Goal: Obtain resource: Download file/media

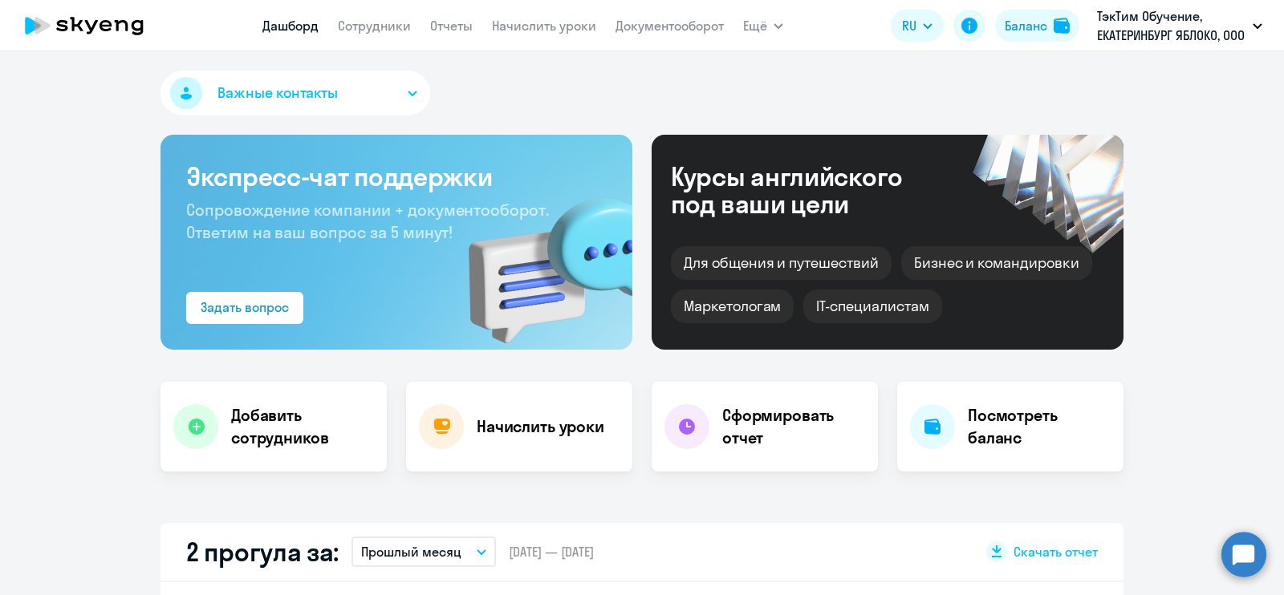
select select "30"
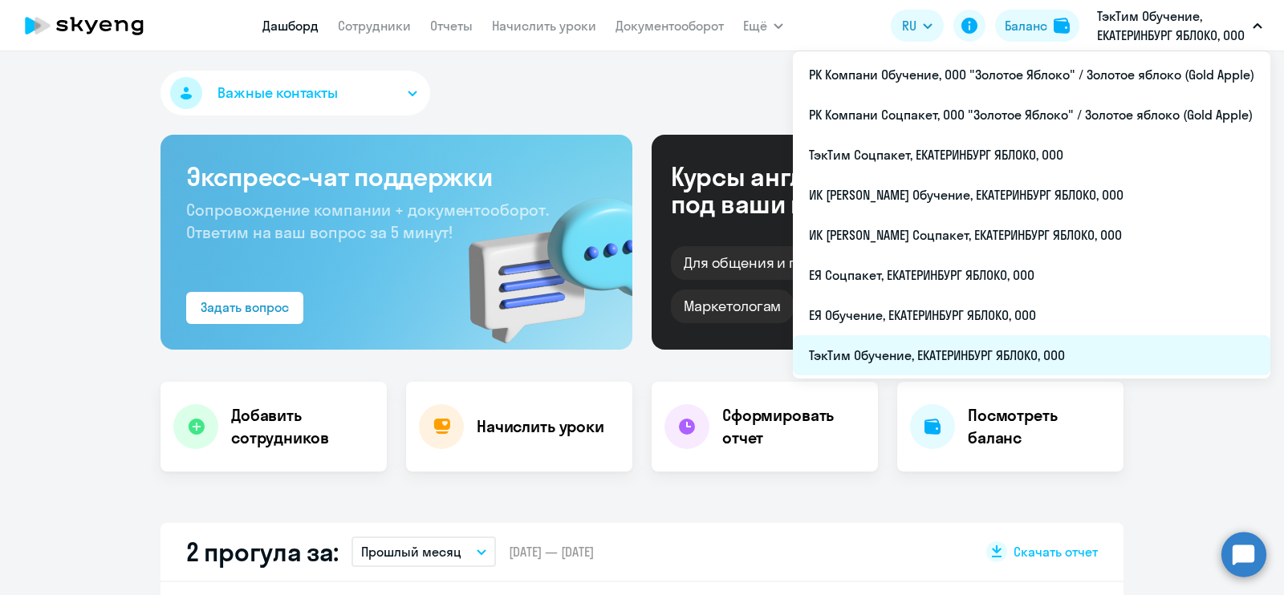
click at [1071, 347] on li "ТэкТим Обучение, ЕКАТЕРИНБУРГ ЯБЛОКО, ООО" at bounding box center [1032, 355] width 478 height 40
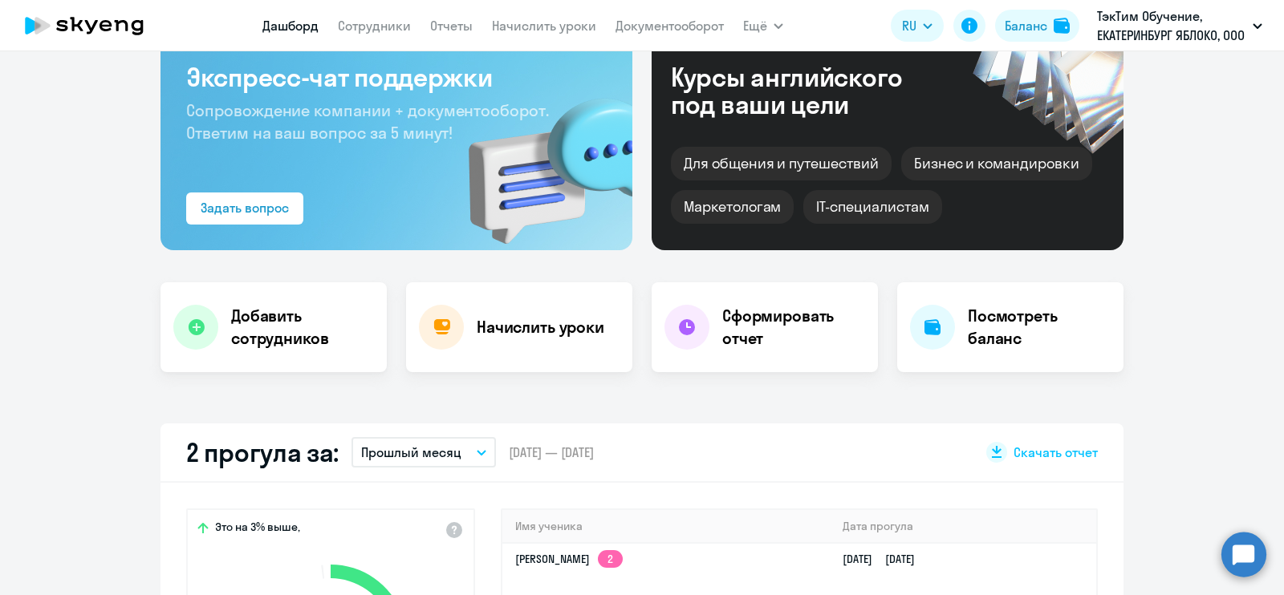
scroll to position [200, 0]
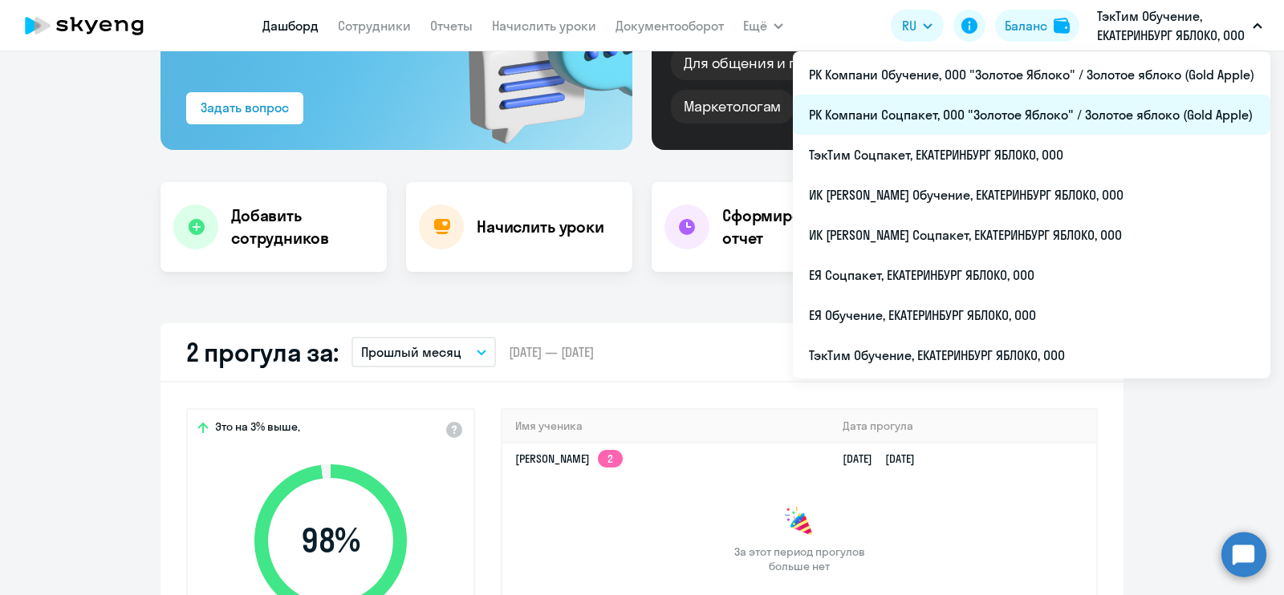
click at [1132, 98] on li "РК Компани Соцпакет, ООО "Золотое Яблоко" / Золотое яблоко (Gold Apple)" at bounding box center [1032, 115] width 478 height 40
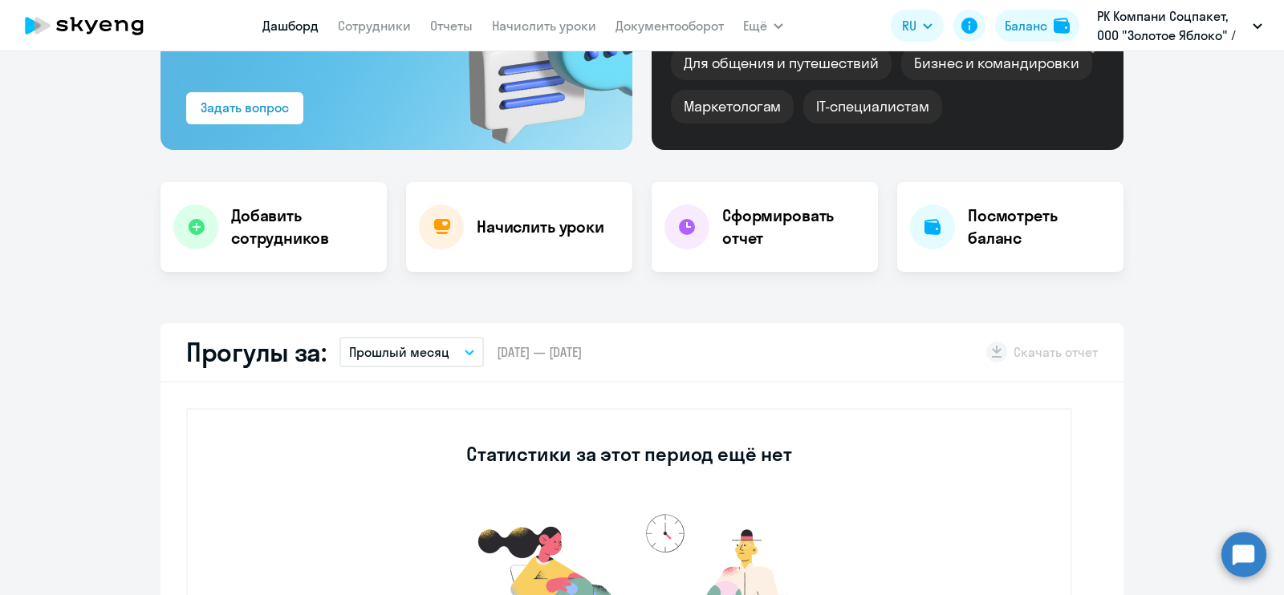
select select "30"
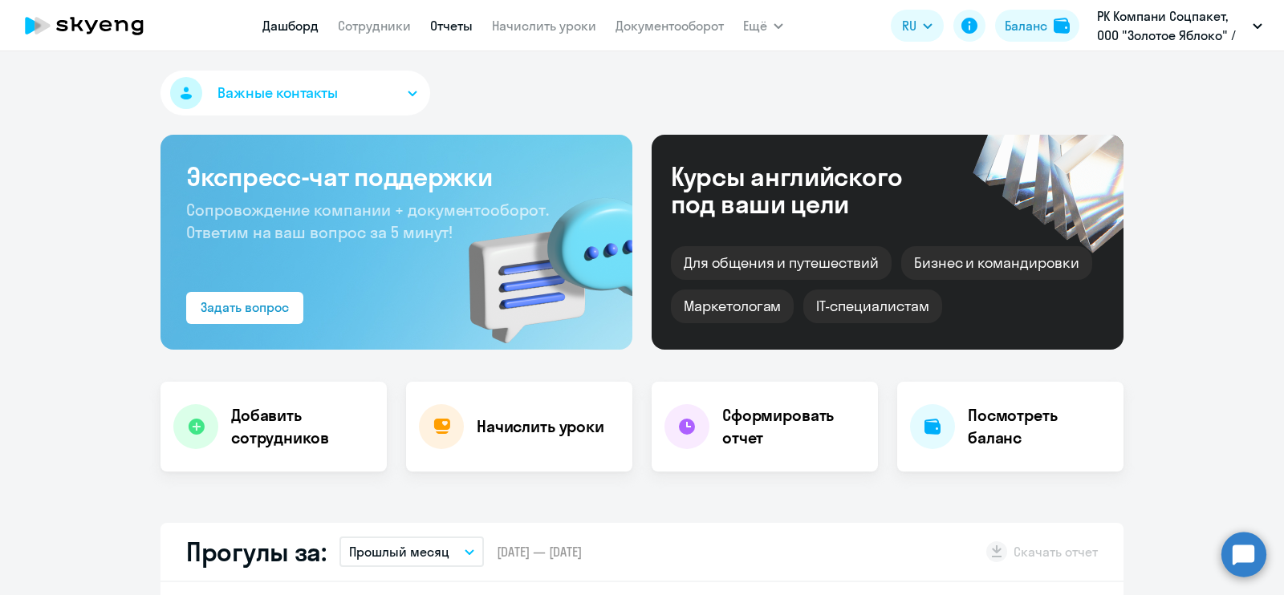
click at [435, 25] on link "Отчеты" at bounding box center [451, 26] width 43 height 16
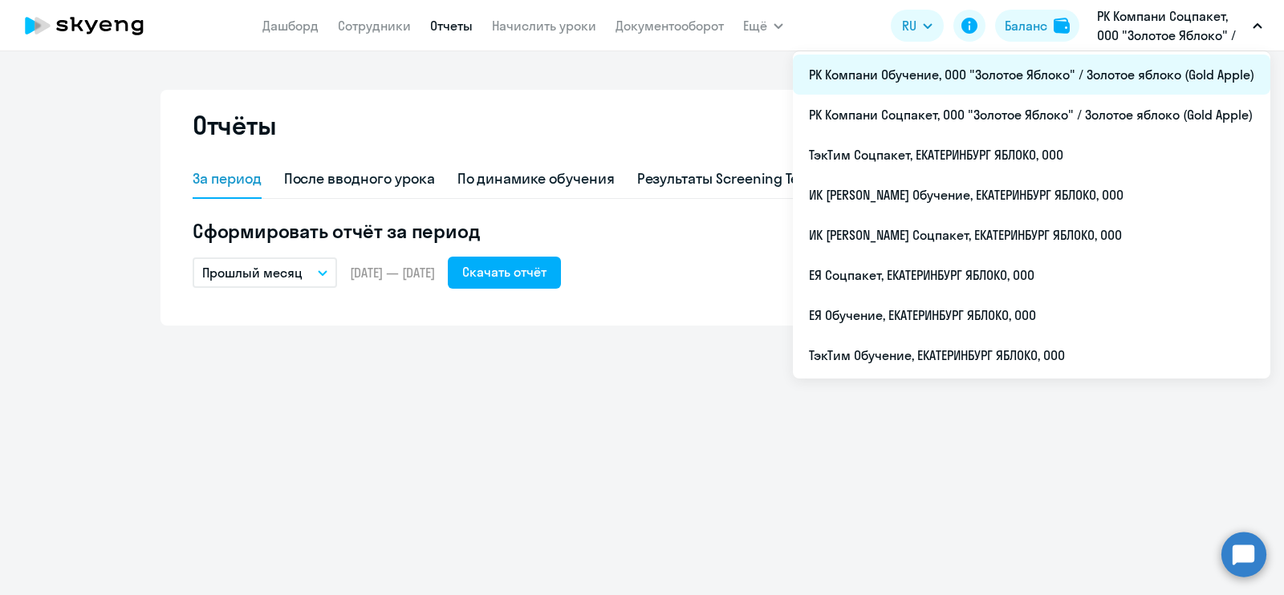
click at [1067, 84] on li "РК Компани Обучение, ООО "Золотое Яблоко" / Золотое яблоко (Gold Apple)" at bounding box center [1032, 75] width 478 height 40
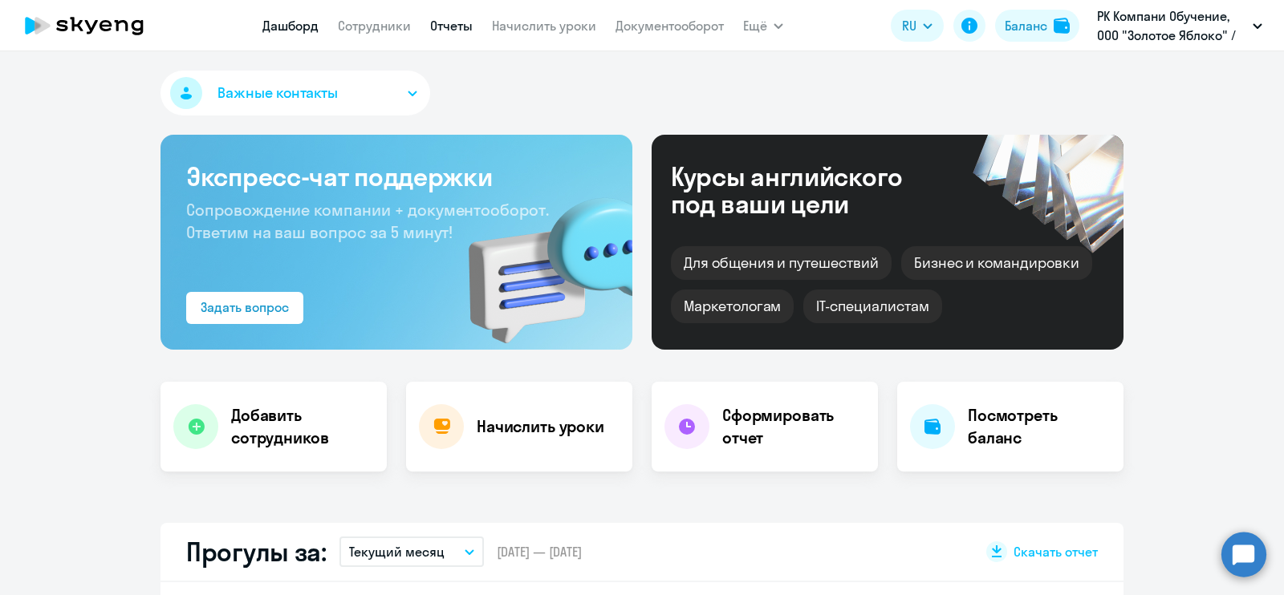
drag, startPoint x: 460, startPoint y: 27, endPoint x: 466, endPoint y: 41, distance: 15.1
click at [461, 27] on link "Отчеты" at bounding box center [451, 26] width 43 height 16
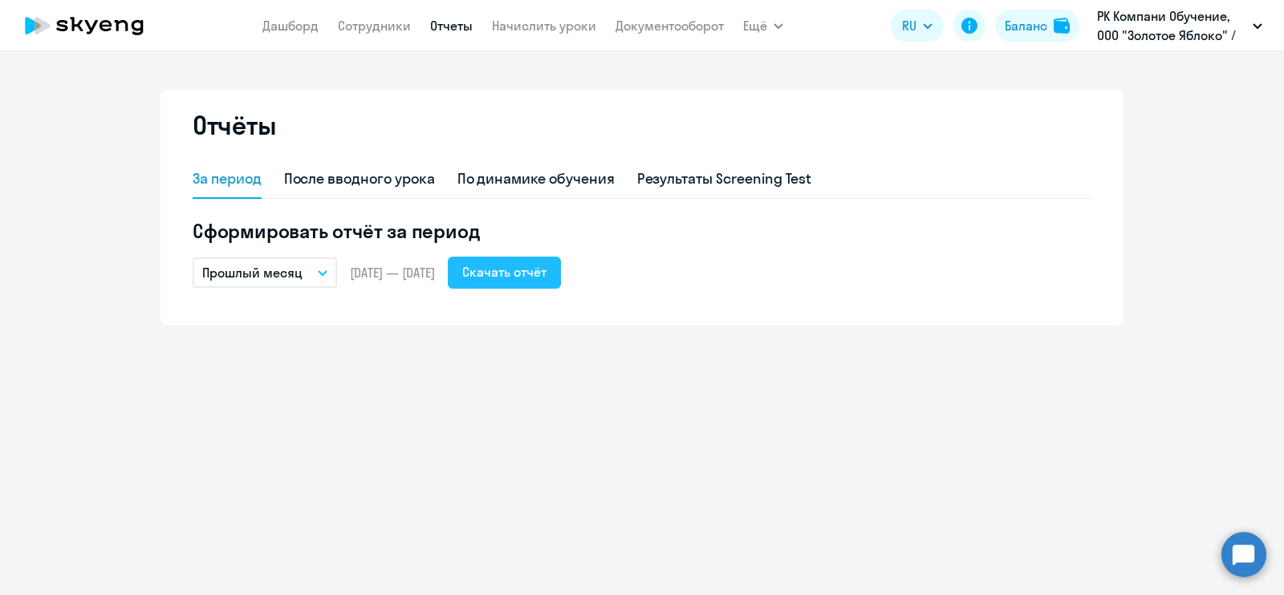
click at [547, 274] on div "Скачать отчёт" at bounding box center [504, 271] width 84 height 19
click at [550, 507] on div "Отчёты За период После вводного урока По динамике обучения Результаты Screening…" at bounding box center [642, 323] width 1284 height 544
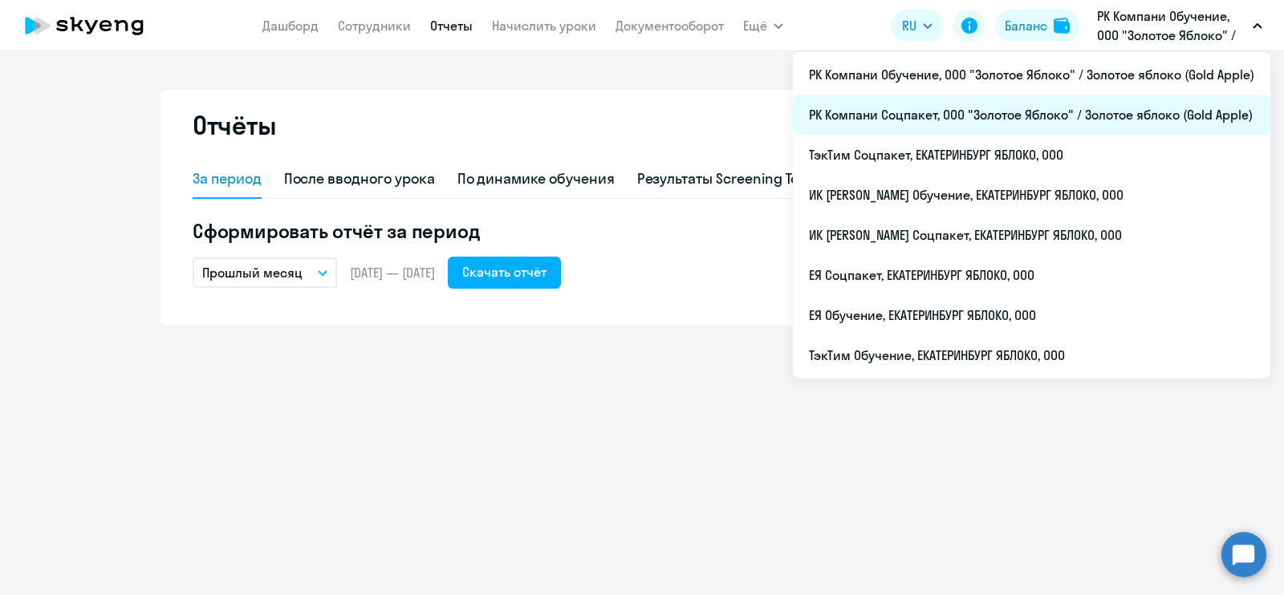
click at [1091, 117] on li "РК Компани Соцпакет, ООО "Золотое Яблоко" / Золотое яблоко (Gold Apple)" at bounding box center [1032, 115] width 478 height 40
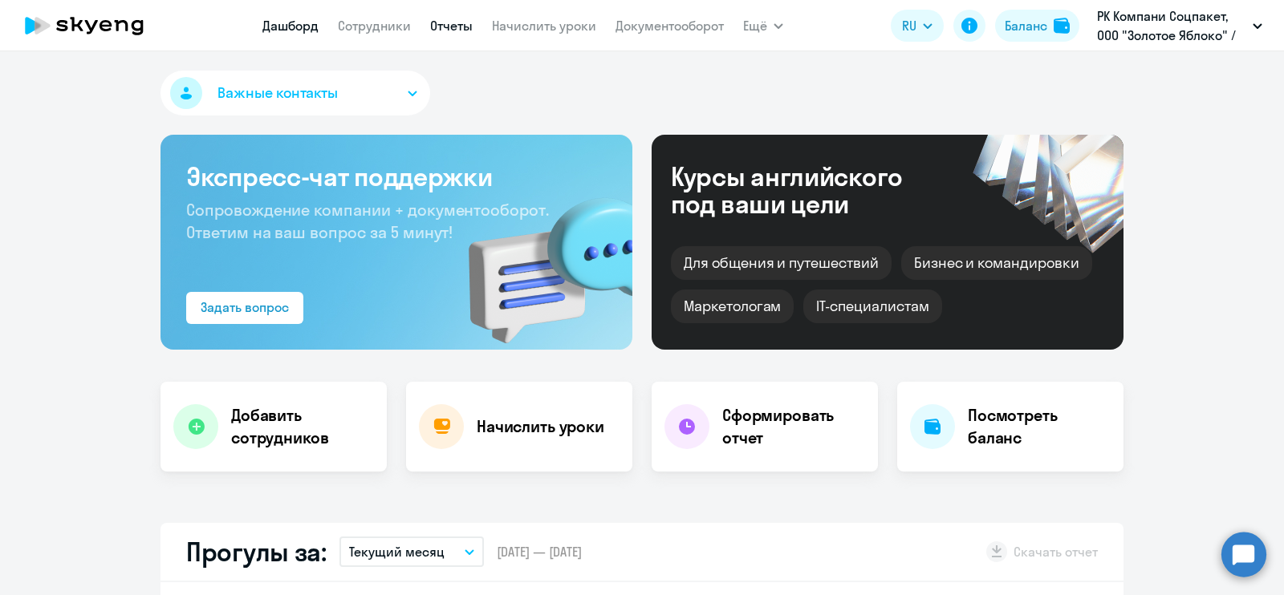
click at [453, 18] on link "Отчеты" at bounding box center [451, 26] width 43 height 16
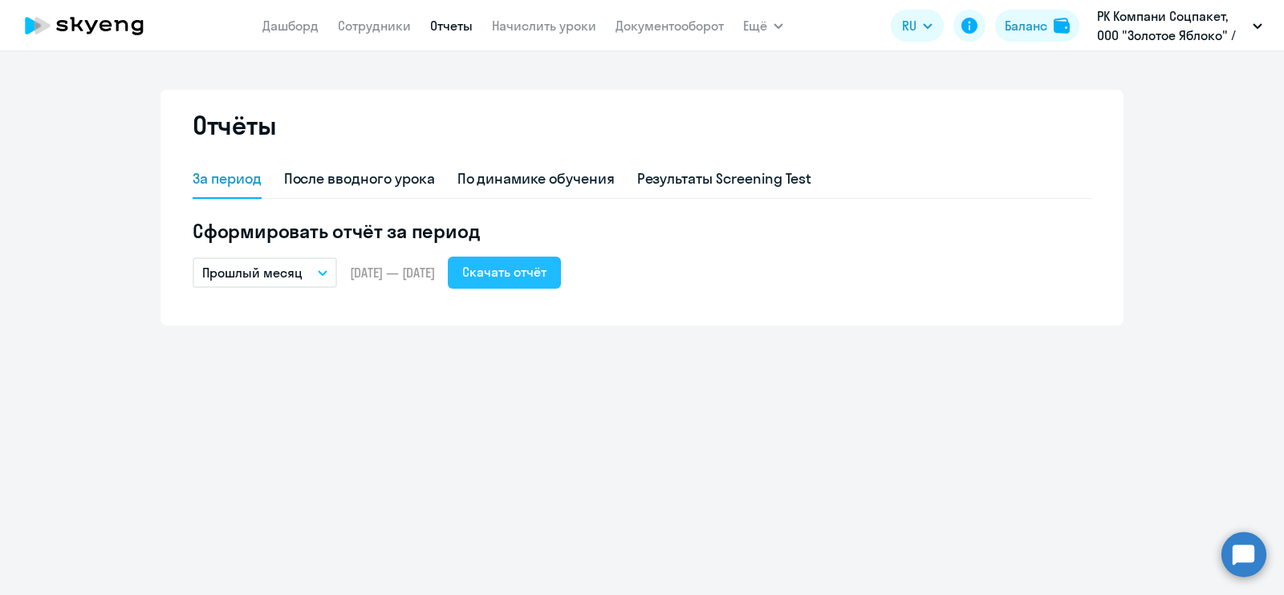
click at [524, 264] on div "Скачать отчёт" at bounding box center [504, 271] width 84 height 19
click at [593, 568] on div "Отчёты За период После вводного урока По динамике обучения Результаты Screening…" at bounding box center [642, 323] width 1284 height 544
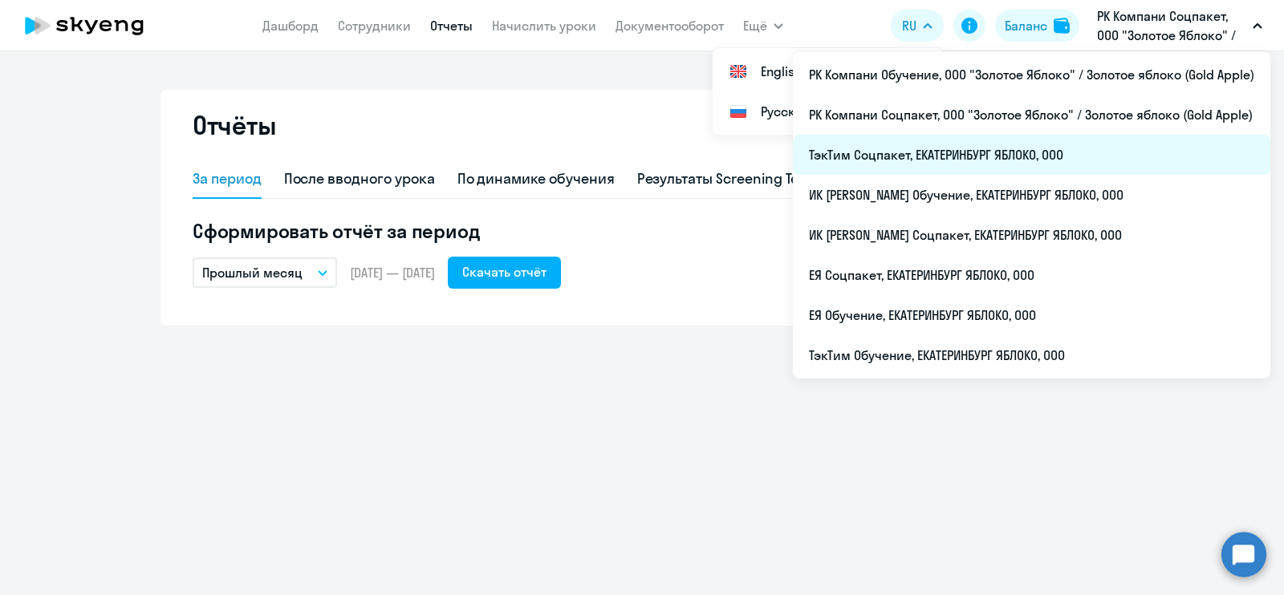
click at [1113, 148] on li "ТэкТим Соцпакет, ЕКАТЕРИНБУРГ ЯБЛОКО, ООО" at bounding box center [1032, 155] width 478 height 40
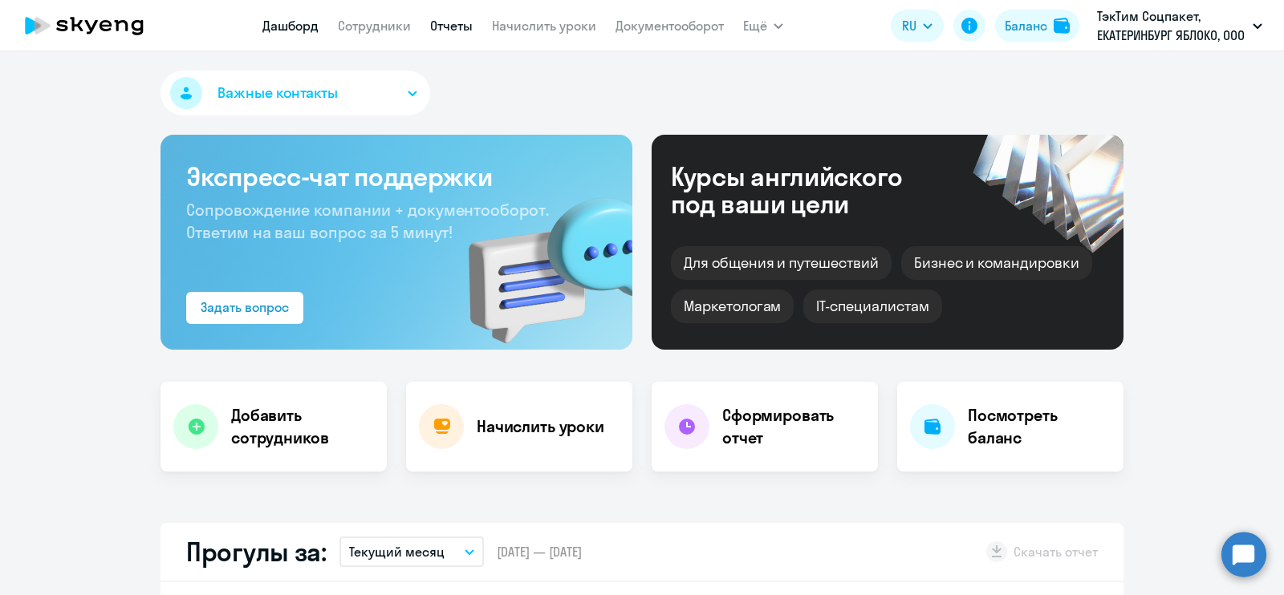
click at [453, 21] on link "Отчеты" at bounding box center [451, 26] width 43 height 16
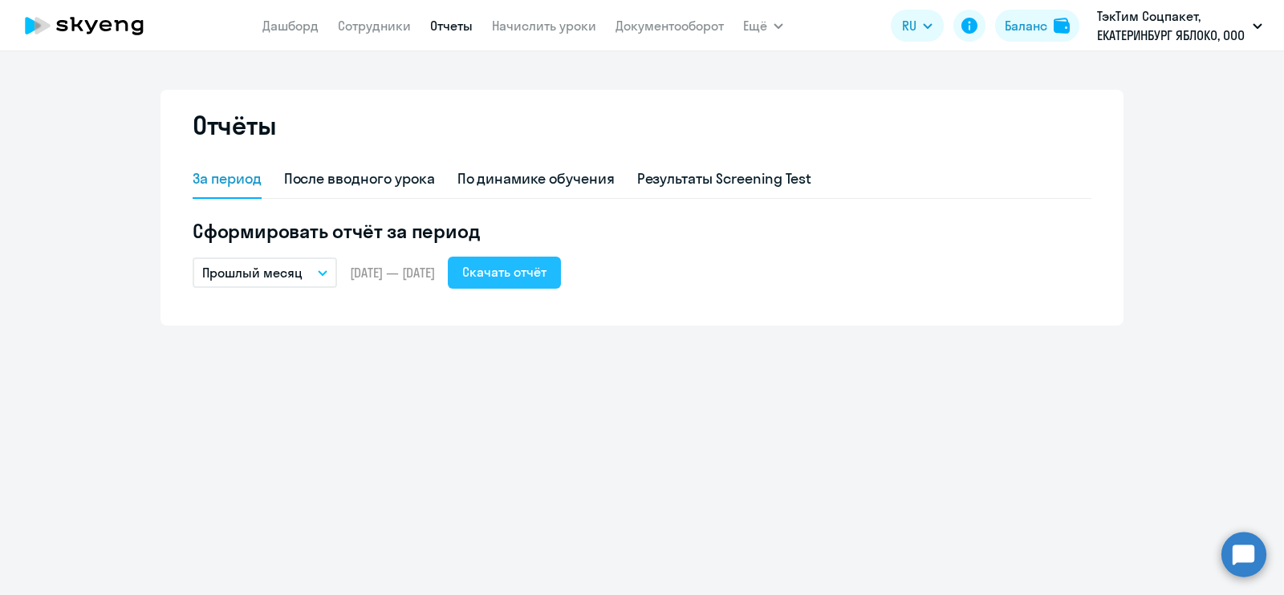
click at [530, 287] on button "Скачать отчёт" at bounding box center [504, 273] width 113 height 32
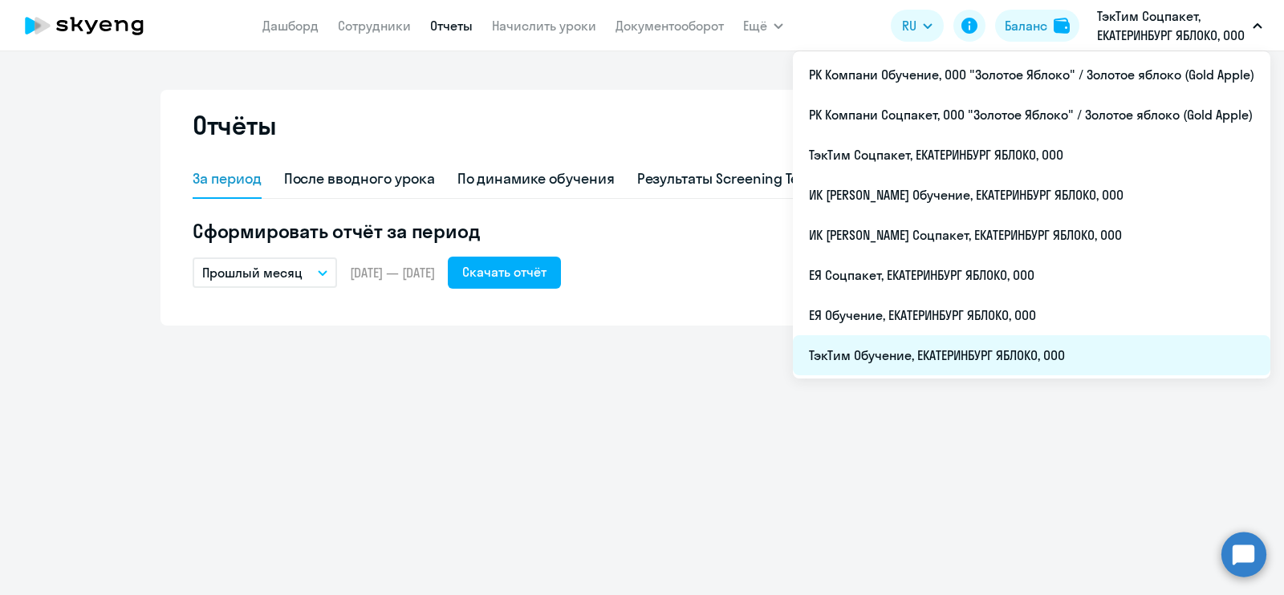
click at [991, 348] on li "ТэкТим Обучение, ЕКАТЕРИНБУРГ ЯБЛОКО, ООО" at bounding box center [1032, 355] width 478 height 40
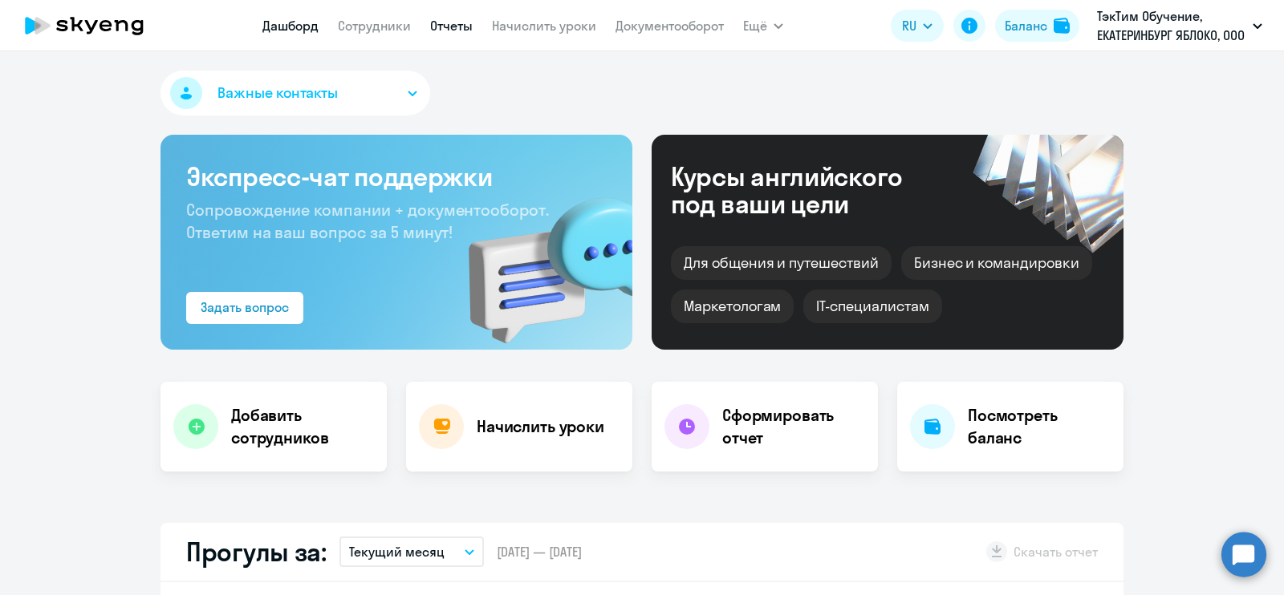
click at [455, 24] on link "Отчеты" at bounding box center [451, 26] width 43 height 16
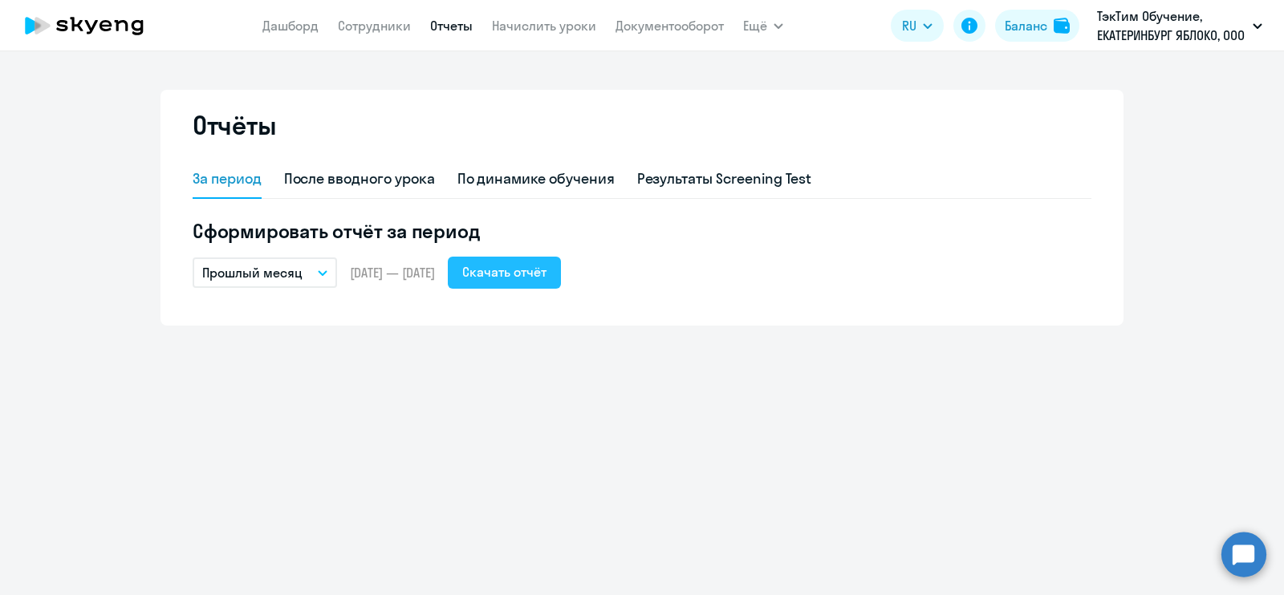
click at [547, 268] on div "Скачать отчёт" at bounding box center [504, 271] width 84 height 19
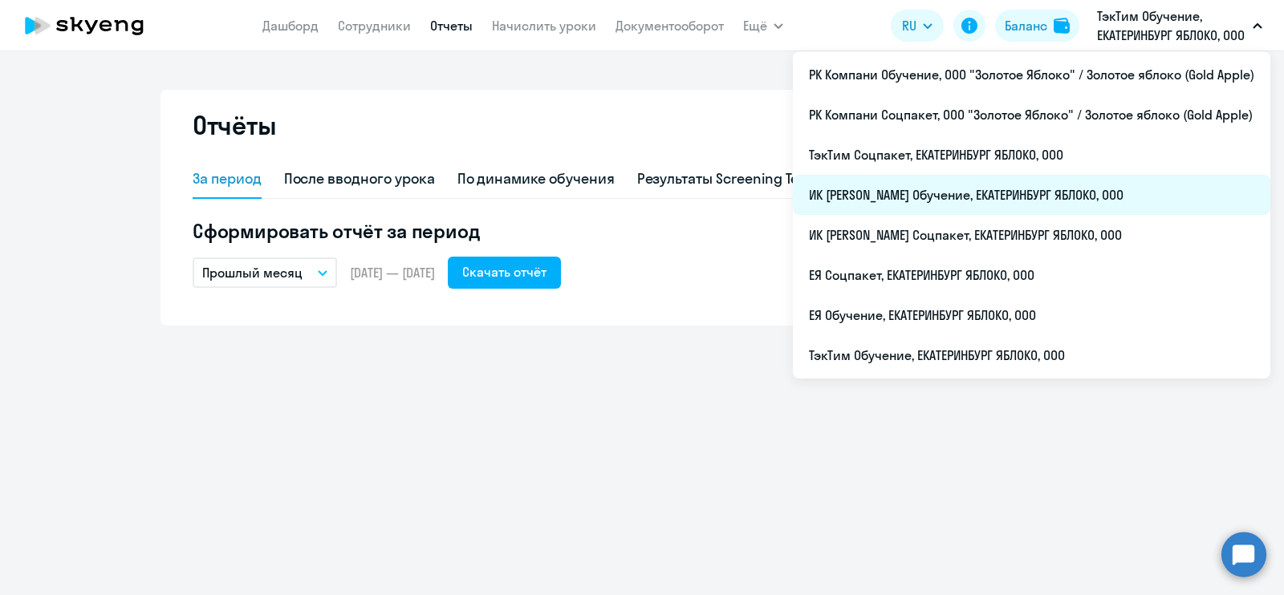
click at [1104, 190] on li "ИК [PERSON_NAME] Обучение, ЕКАТЕРИНБУРГ ЯБЛОКО, ООО" at bounding box center [1032, 195] width 478 height 40
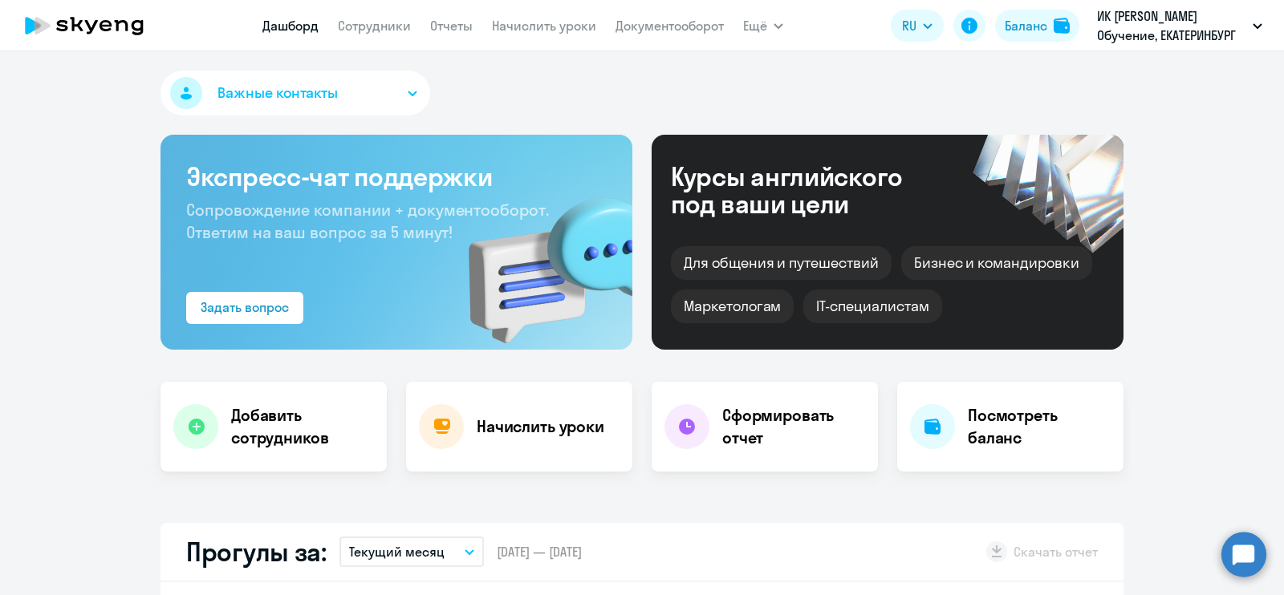
select select "30"
click at [440, 20] on link "Отчеты" at bounding box center [451, 26] width 43 height 16
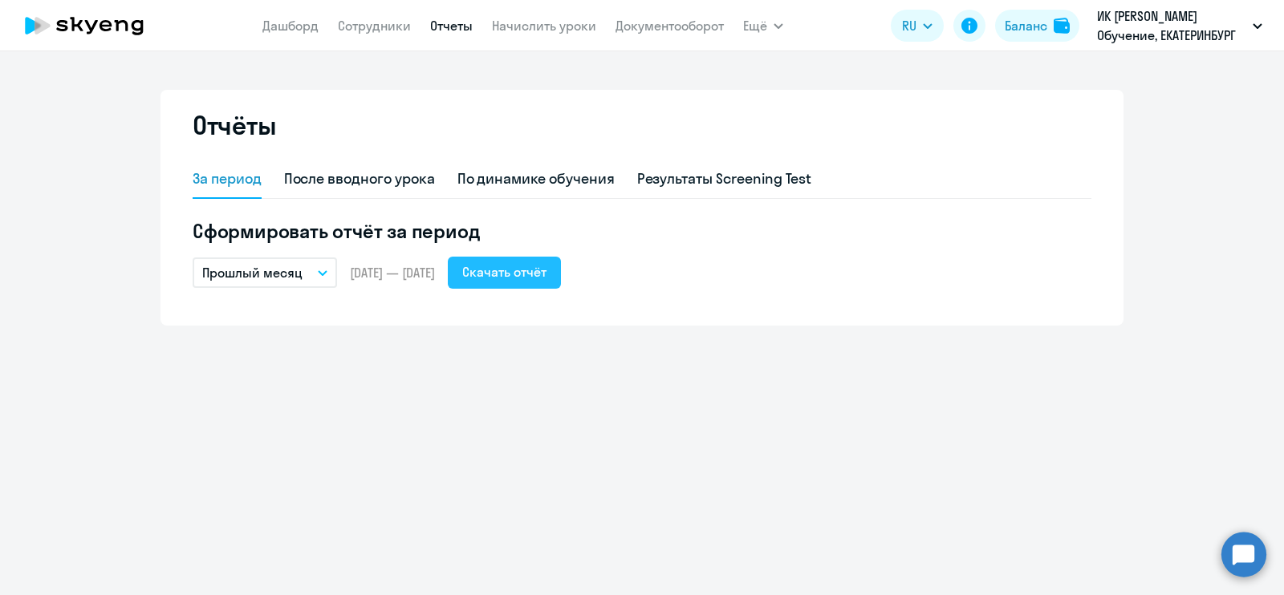
click at [547, 278] on div "Скачать отчёт" at bounding box center [504, 271] width 84 height 19
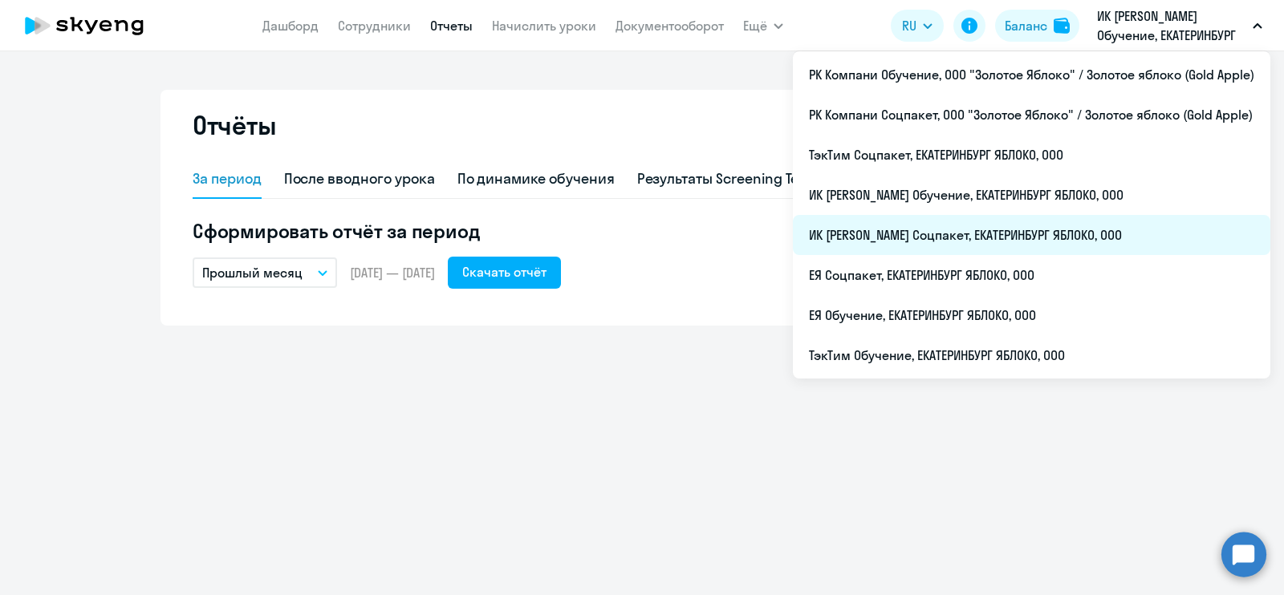
click at [1087, 235] on li "ИК [PERSON_NAME] Соцпакет, ЕКАТЕРИНБУРГ ЯБЛОКО, ООО" at bounding box center [1032, 235] width 478 height 40
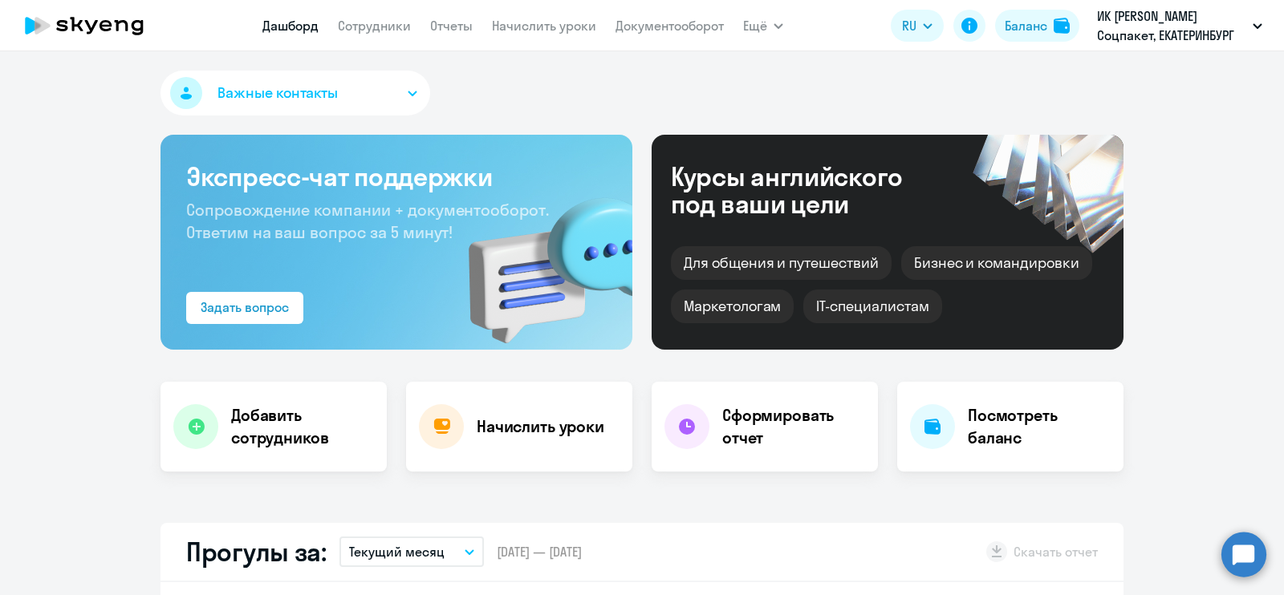
drag, startPoint x: 445, startPoint y: 16, endPoint x: 450, endPoint y: 24, distance: 9.4
click at [446, 16] on app-menu-item-link "Отчеты" at bounding box center [451, 26] width 43 height 20
click at [454, 14] on nav "[PERSON_NAME] Отчеты Начислить уроки Документооборот" at bounding box center [492, 26] width 461 height 32
click at [454, 25] on link "Отчеты" at bounding box center [451, 26] width 43 height 16
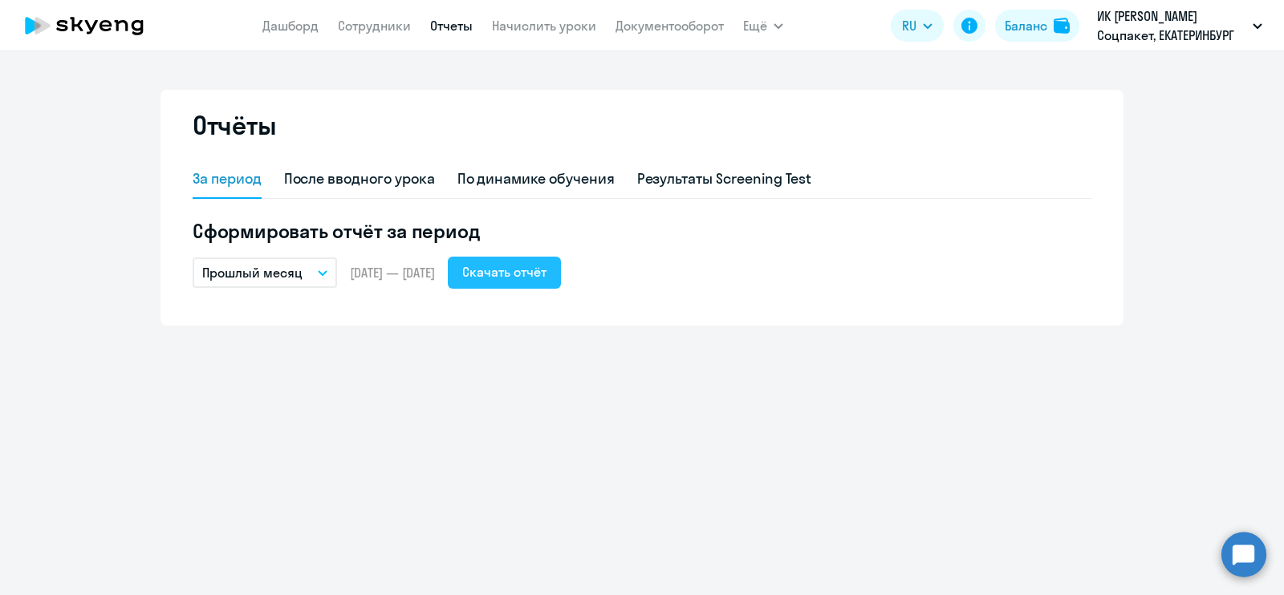
click at [561, 258] on button "Скачать отчёт" at bounding box center [504, 273] width 113 height 32
click at [1283, 252] on ng-component "Отчёты За период После вводного урока По динамике обучения Результаты Screening…" at bounding box center [642, 208] width 1284 height 236
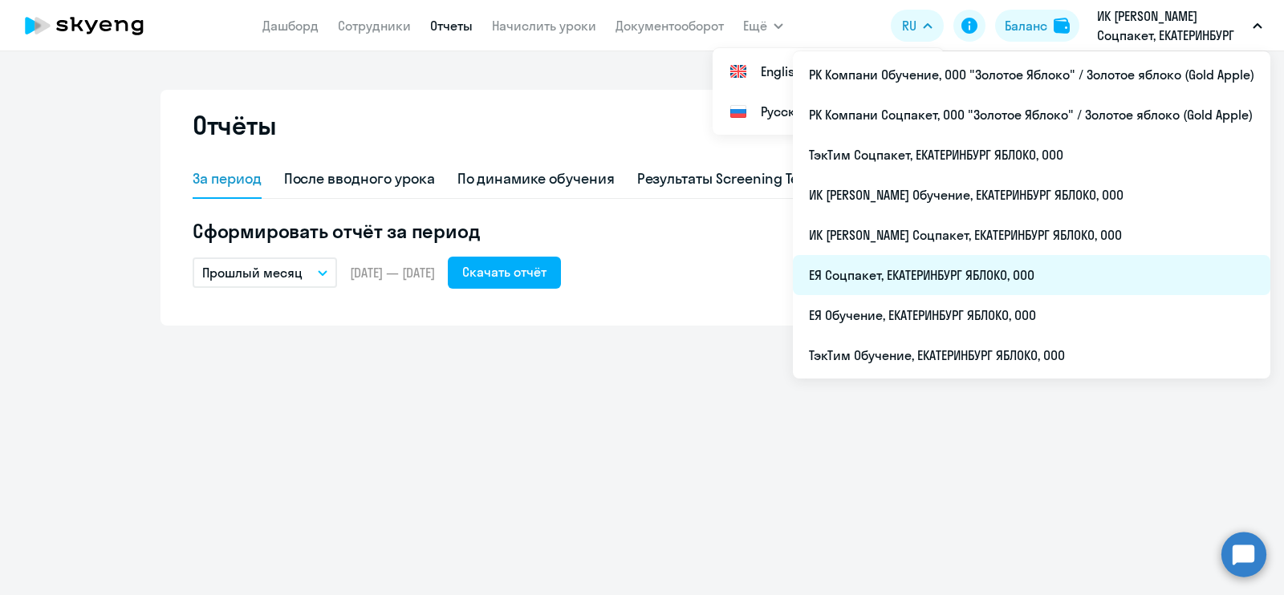
click at [1120, 262] on li "ЕЯ Соцпакет, ЕКАТЕРИНБУРГ ЯБЛОКО, ООО" at bounding box center [1032, 275] width 478 height 40
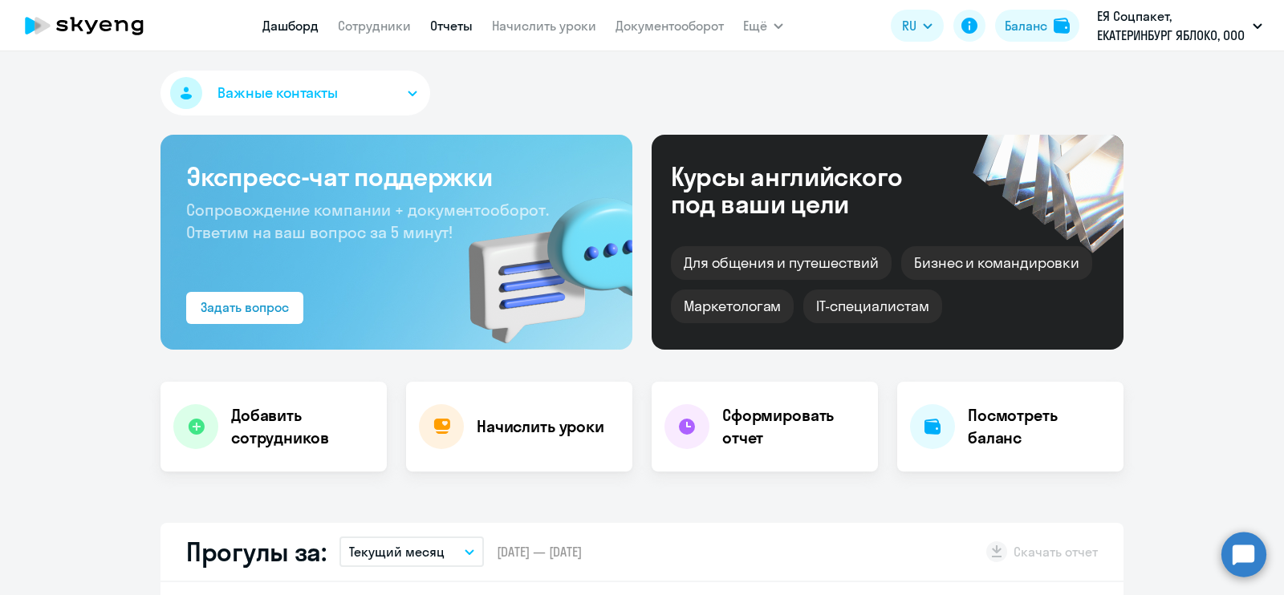
click at [457, 29] on link "Отчеты" at bounding box center [451, 26] width 43 height 16
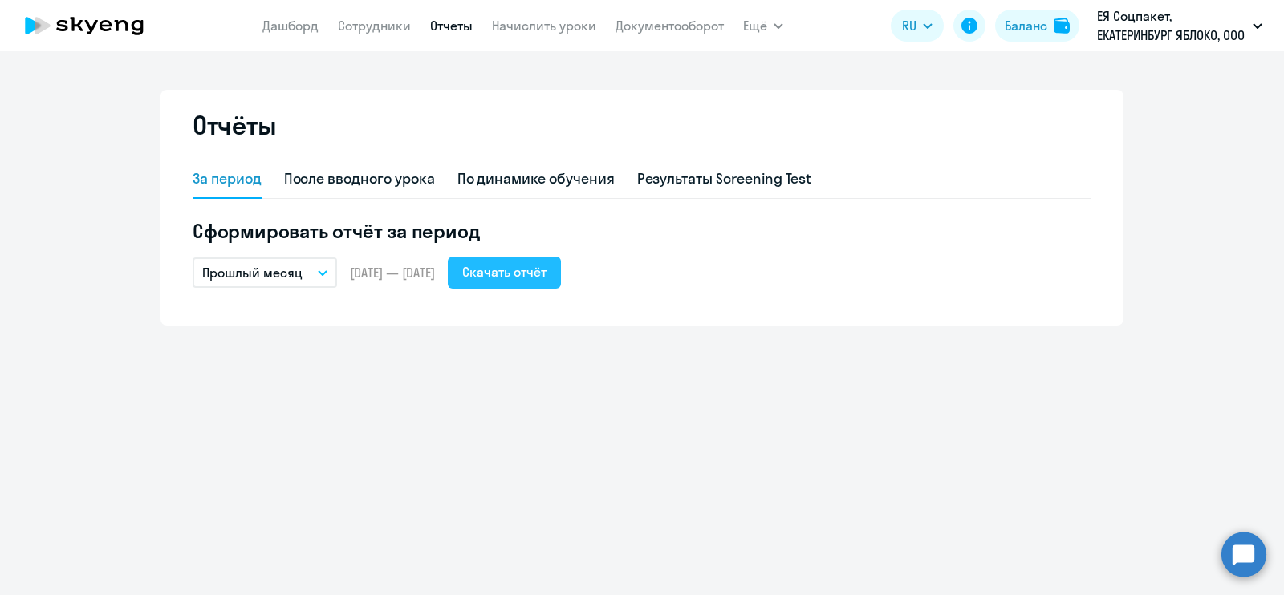
click at [547, 265] on div "Скачать отчёт" at bounding box center [504, 271] width 84 height 19
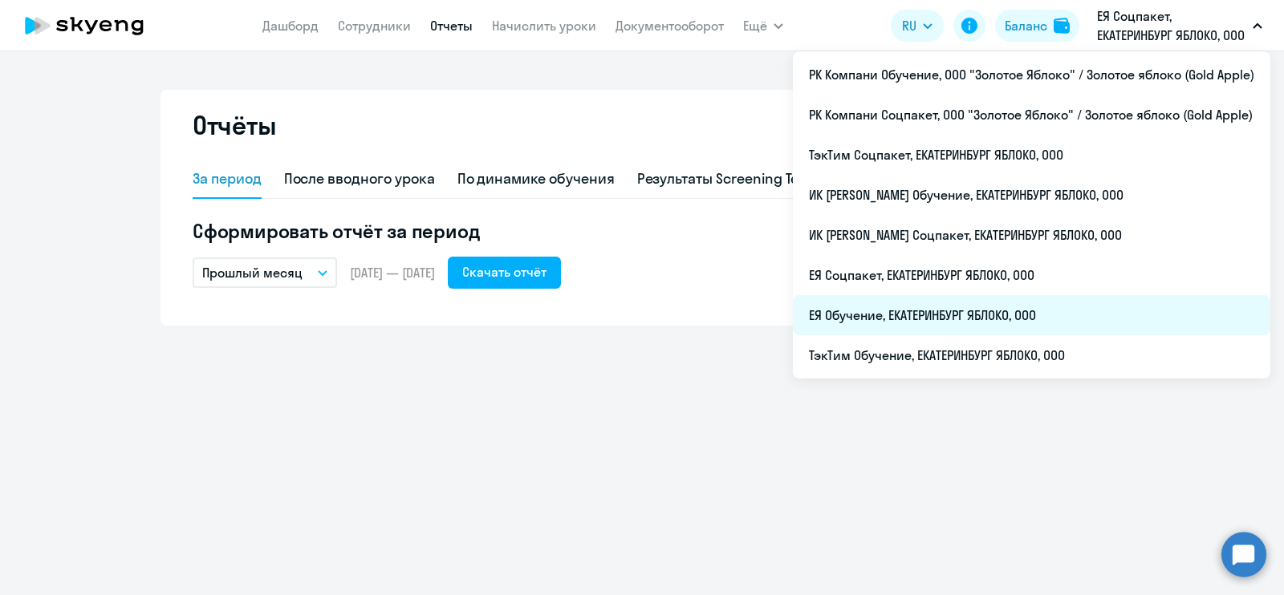
click at [1085, 315] on li "ЕЯ Обучение, ЕКАТЕРИНБУРГ ЯБЛОКО, ООО" at bounding box center [1032, 315] width 478 height 40
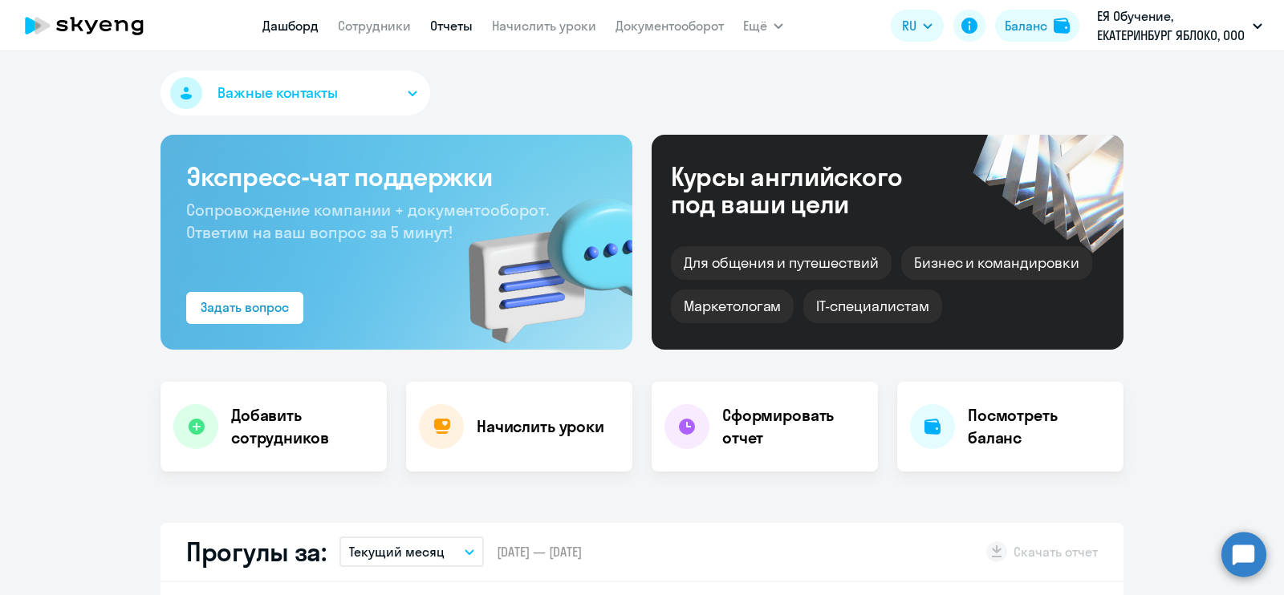
click at [450, 26] on link "Отчеты" at bounding box center [451, 26] width 43 height 16
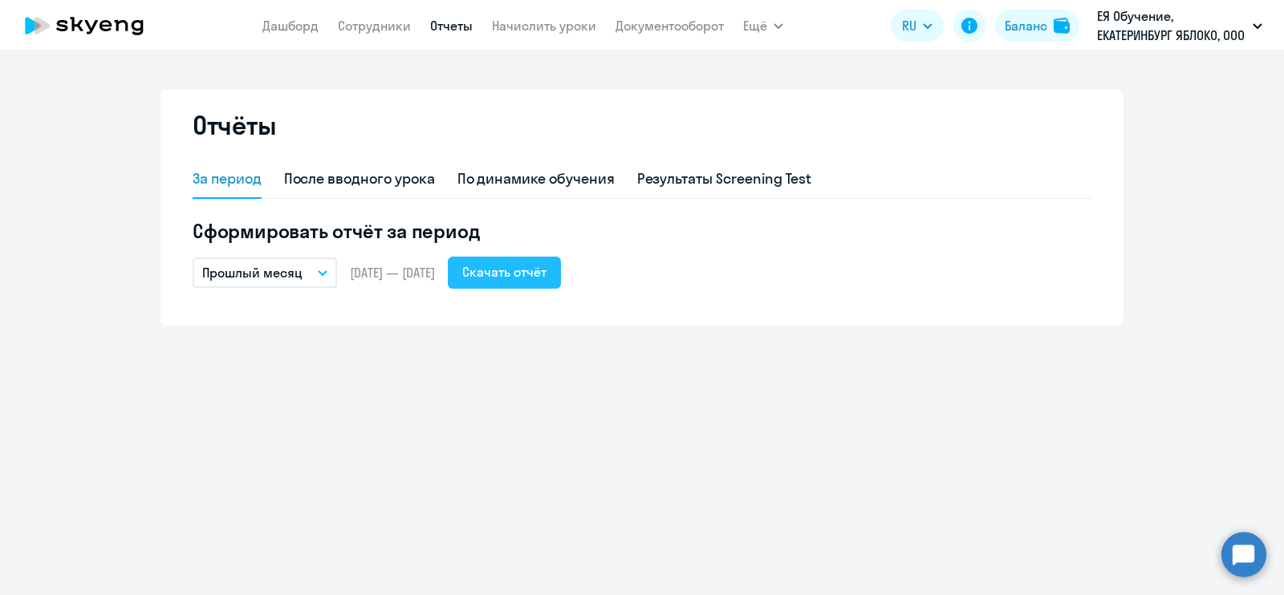
click at [547, 270] on div "Скачать отчёт" at bounding box center [504, 271] width 84 height 19
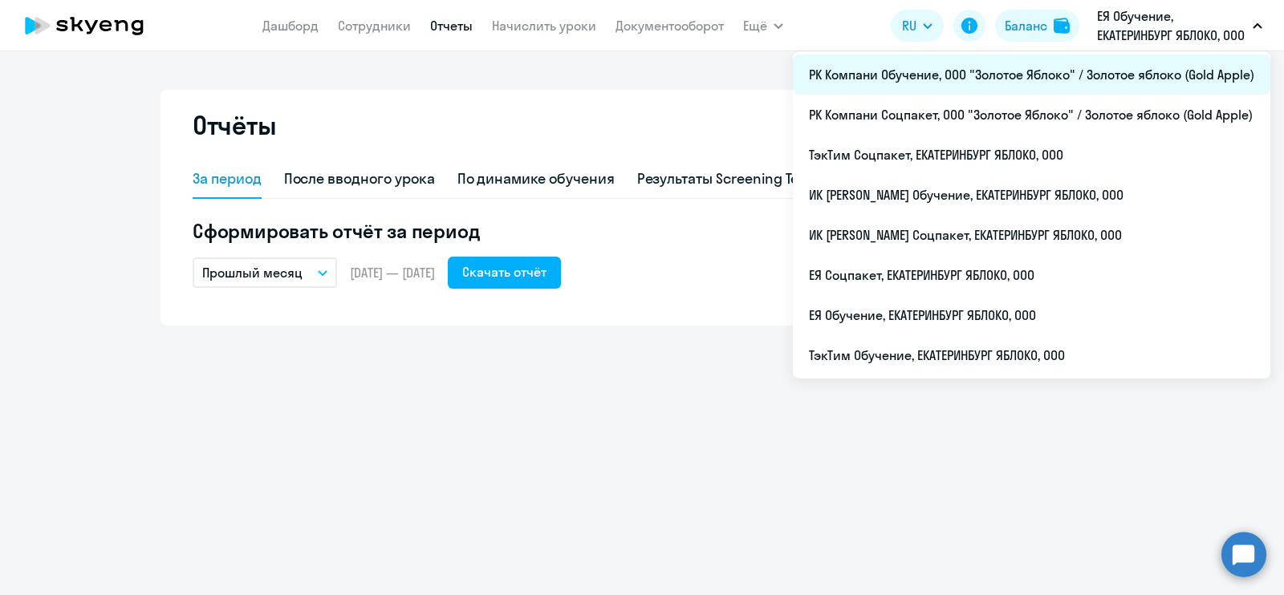
click at [1105, 87] on li "РК Компани Обучение, ООО "Золотое Яблоко" / Золотое яблоко (Gold Apple)" at bounding box center [1032, 75] width 478 height 40
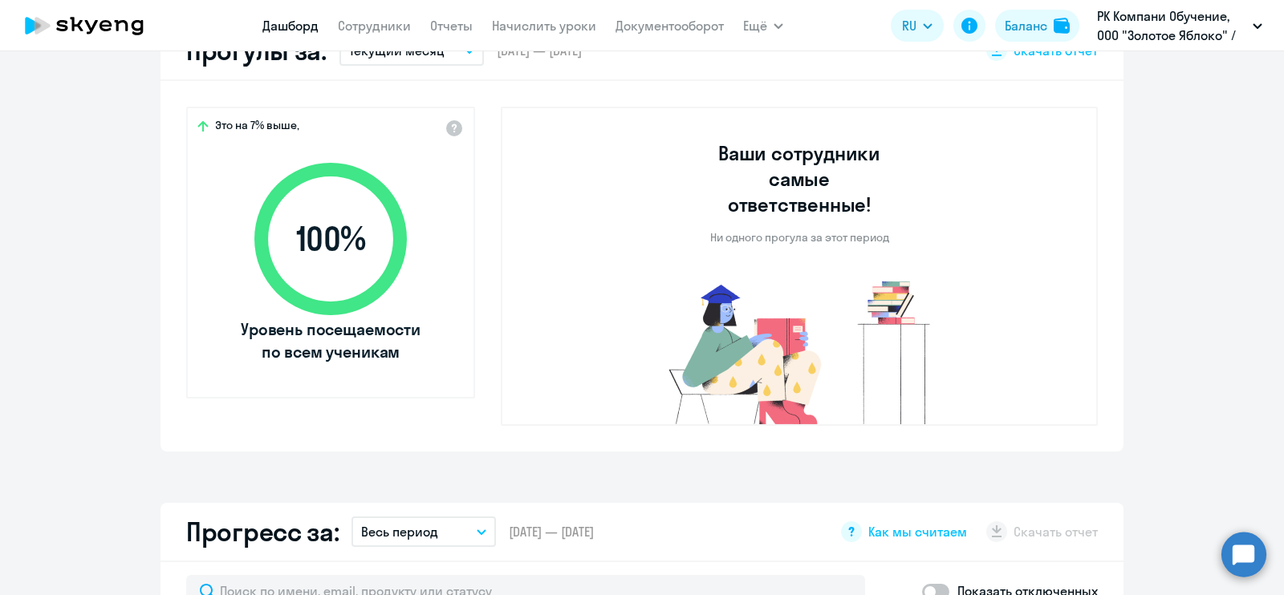
scroll to position [200, 0]
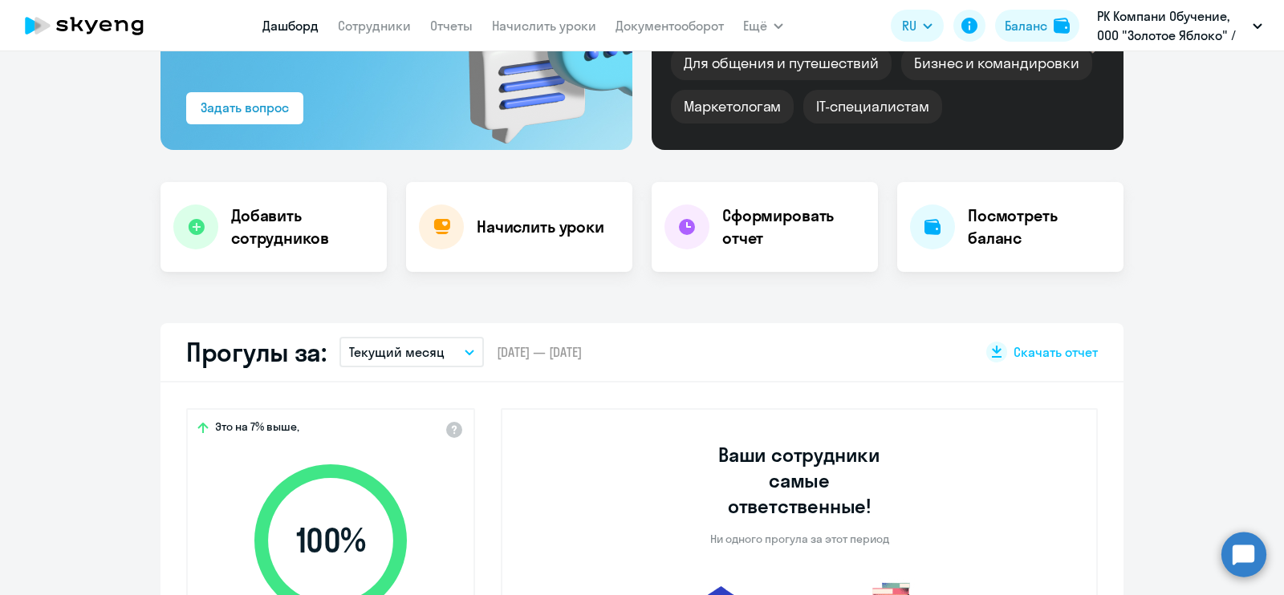
click at [417, 355] on p "Текущий месяц" at bounding box center [397, 352] width 96 height 19
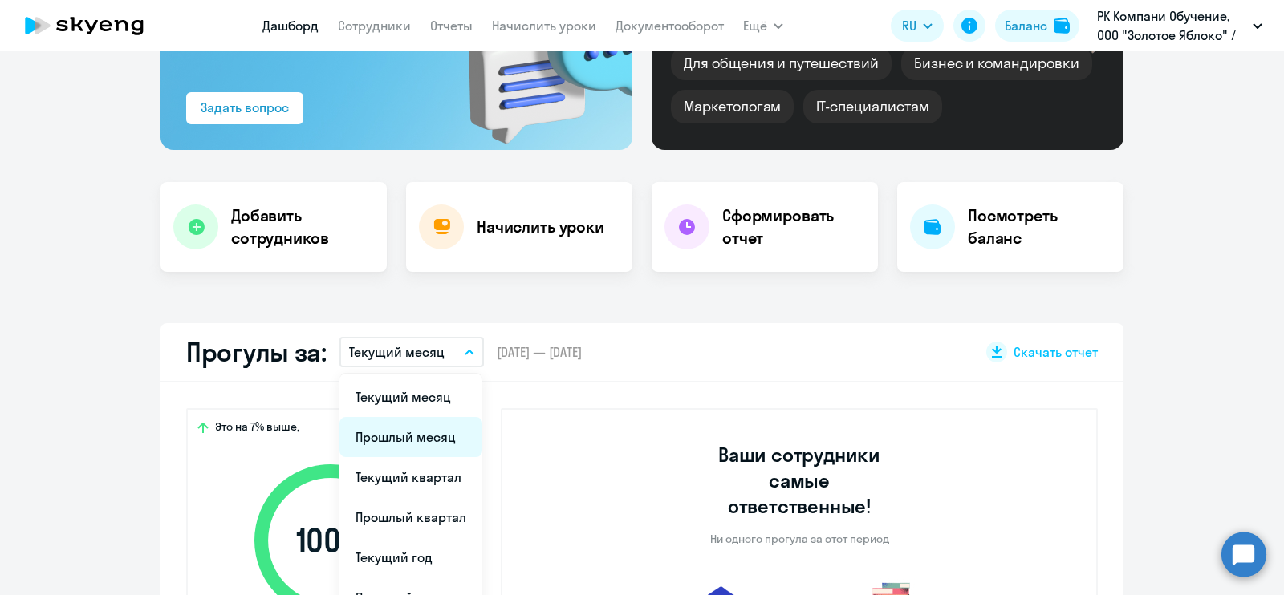
click at [417, 434] on li "Прошлый месяц" at bounding box center [410, 437] width 143 height 40
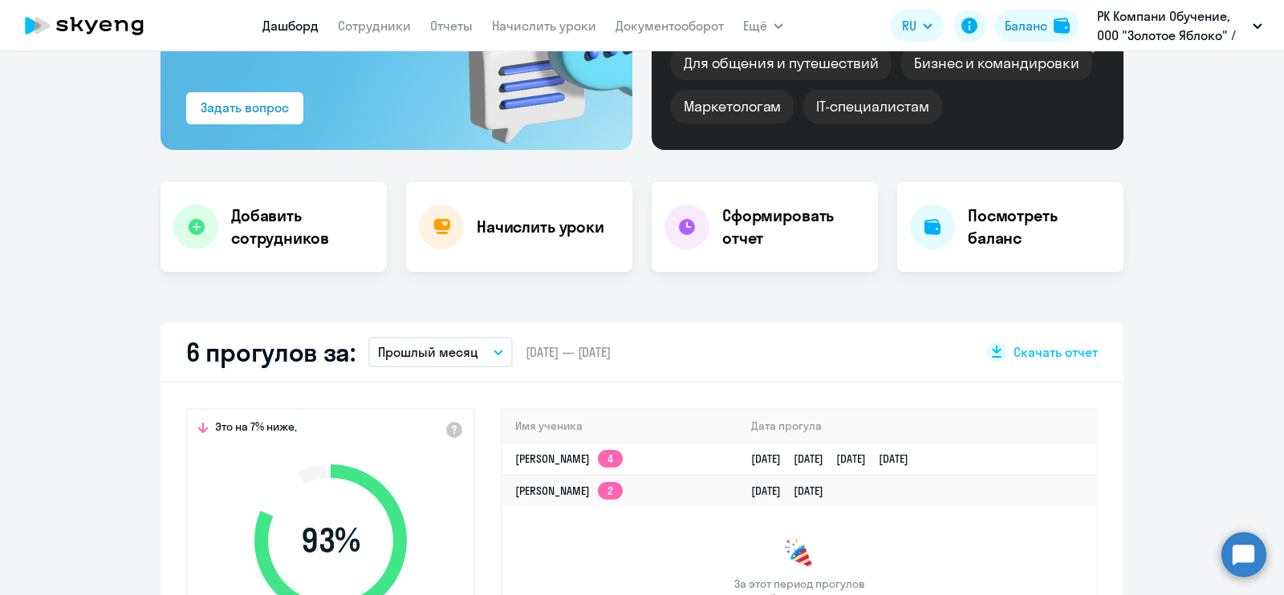
scroll to position [301, 0]
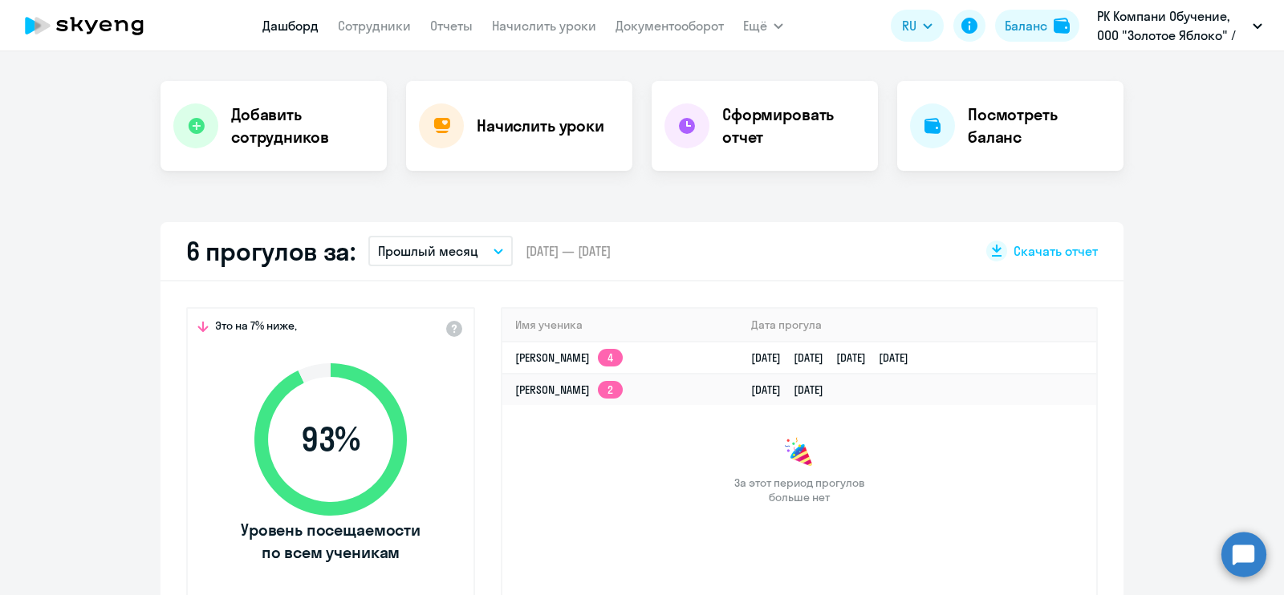
select select "30"
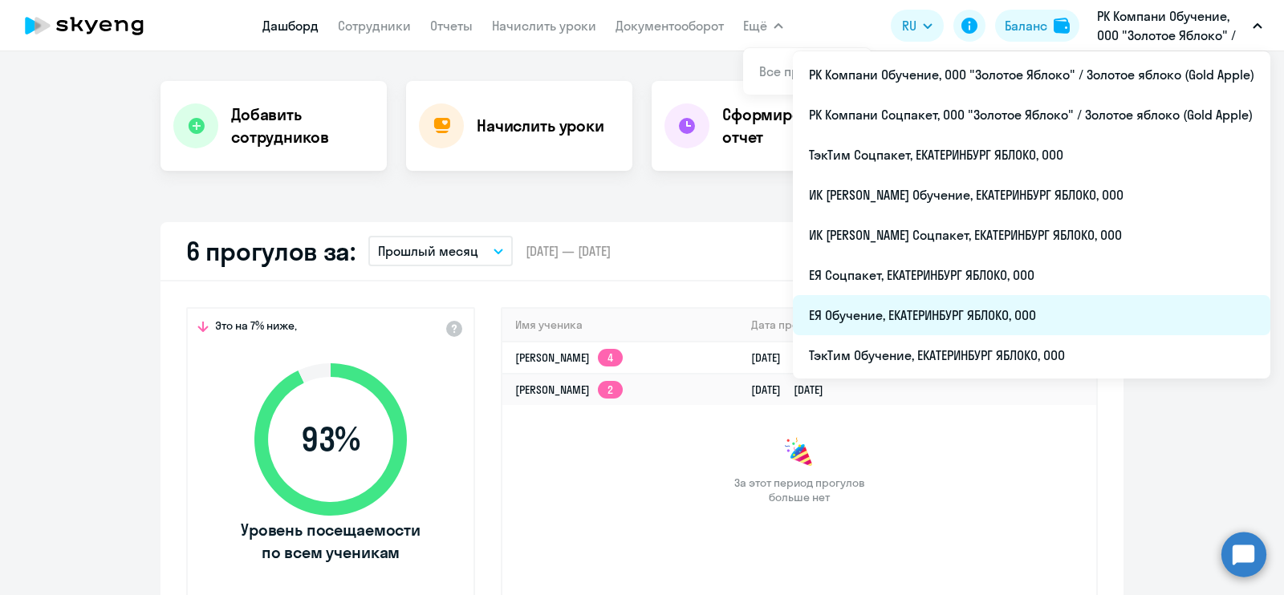
click at [1061, 314] on li "ЕЯ Обучение, ЕКАТЕРИНБУРГ ЯБЛОКО, ООО" at bounding box center [1032, 315] width 478 height 40
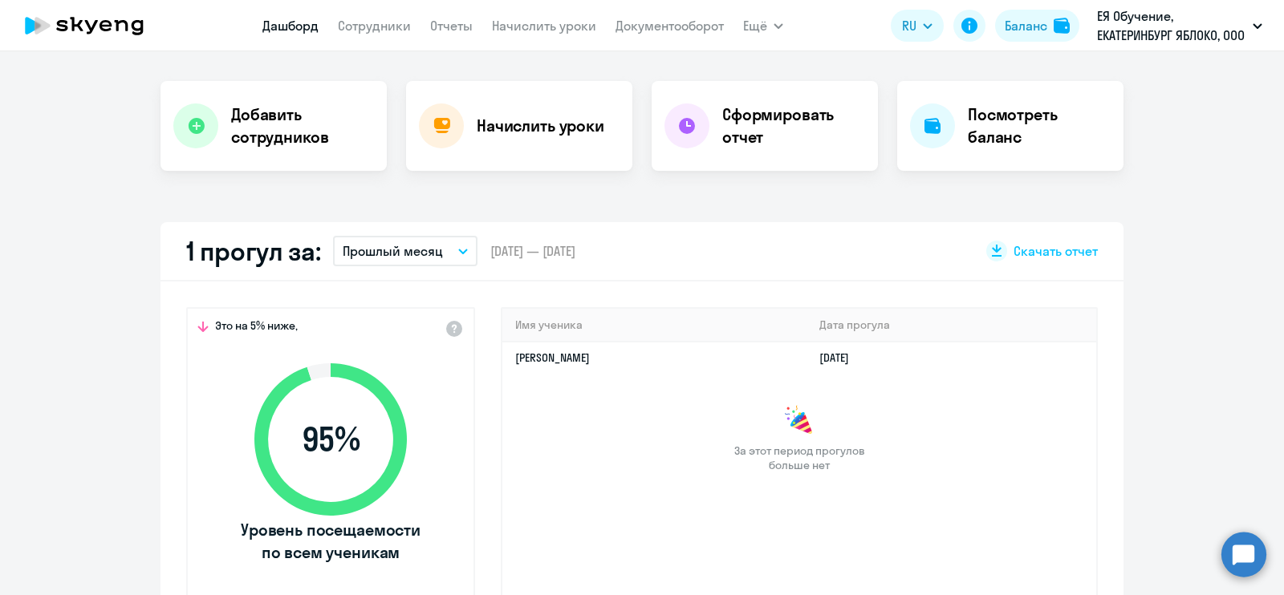
select select "30"
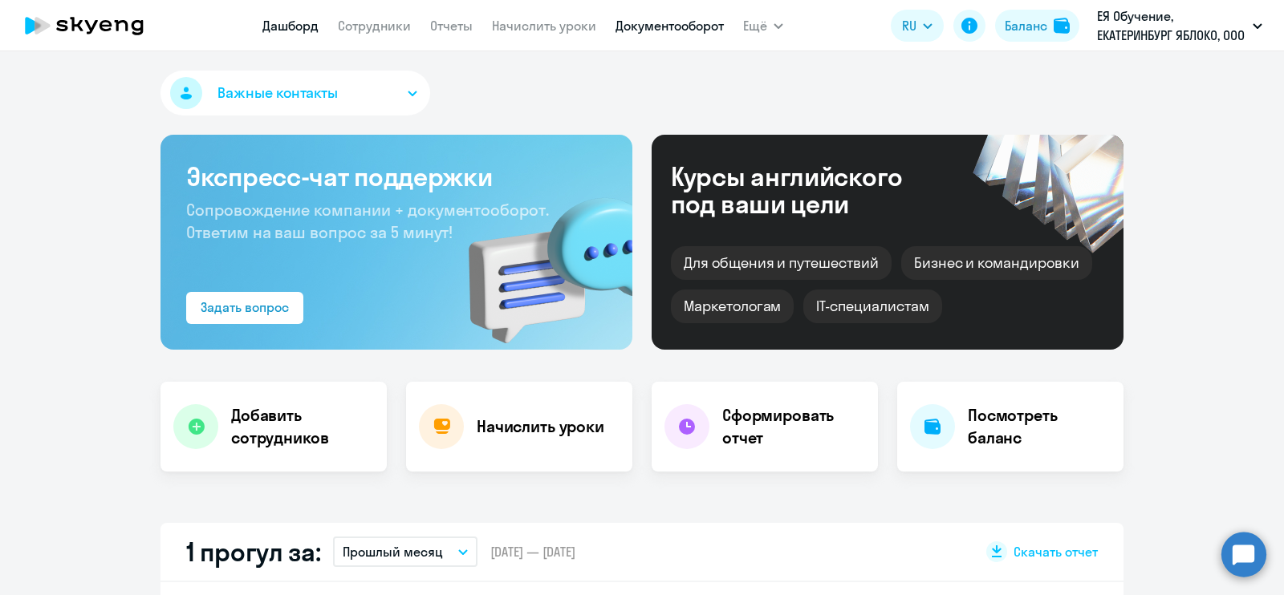
click at [660, 20] on link "Документооборот" at bounding box center [670, 26] width 108 height 16
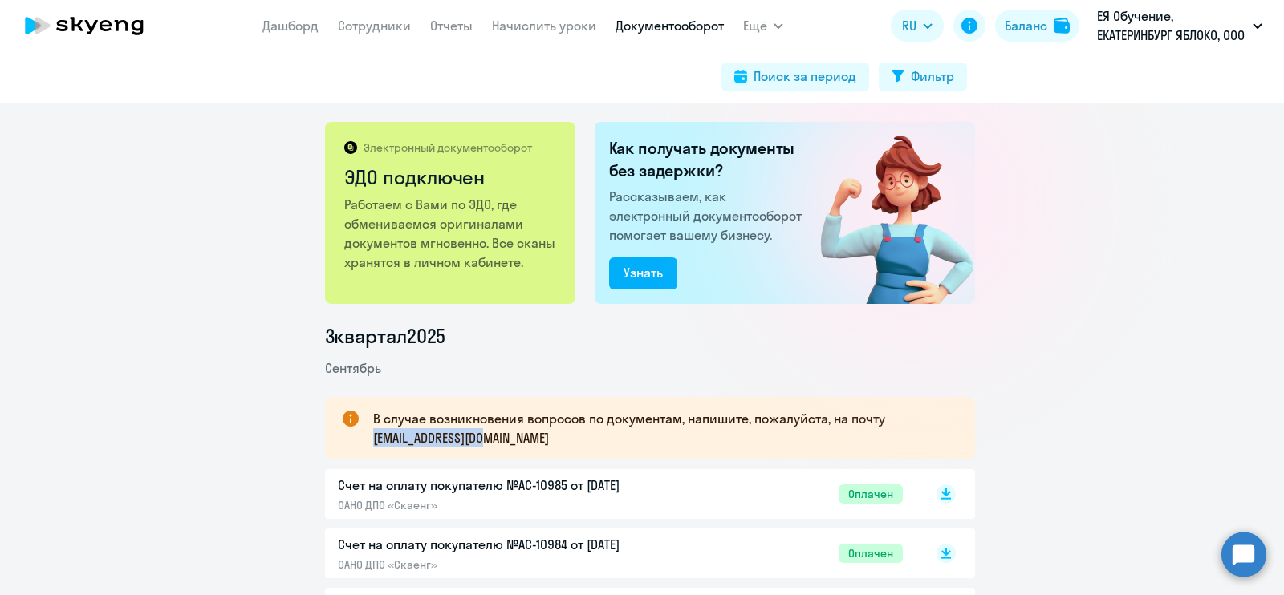
drag, startPoint x: 498, startPoint y: 439, endPoint x: 361, endPoint y: 443, distance: 136.5
click at [361, 443] on div "В случае возникновения вопросов по документам, напишите, пожалуйста, на почту […" at bounding box center [650, 428] width 650 height 63
copy p "[EMAIL_ADDRESS][DOMAIN_NAME]"
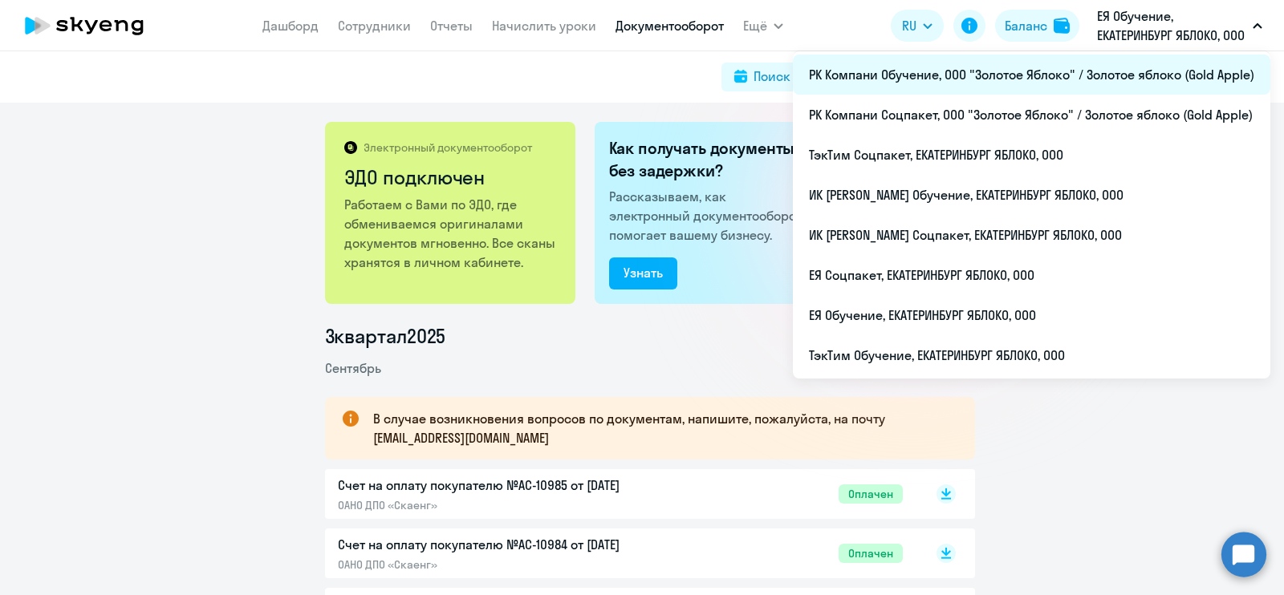
click at [987, 86] on li "РК Компани Обучение, ООО "Золотое Яблоко" / Золотое яблоко (Gold Apple)" at bounding box center [1032, 75] width 478 height 40
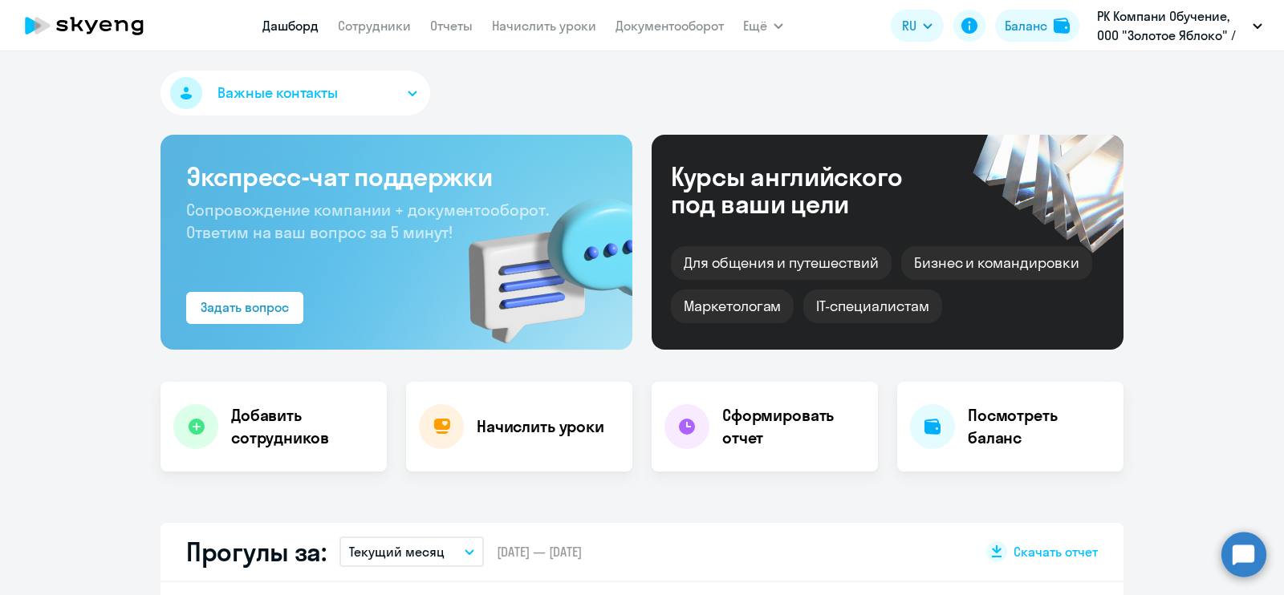
click at [380, 35] on app-menu-item-link "Сотрудники" at bounding box center [374, 26] width 73 height 20
click at [391, 30] on link "Сотрудники" at bounding box center [374, 26] width 73 height 16
select select "30"
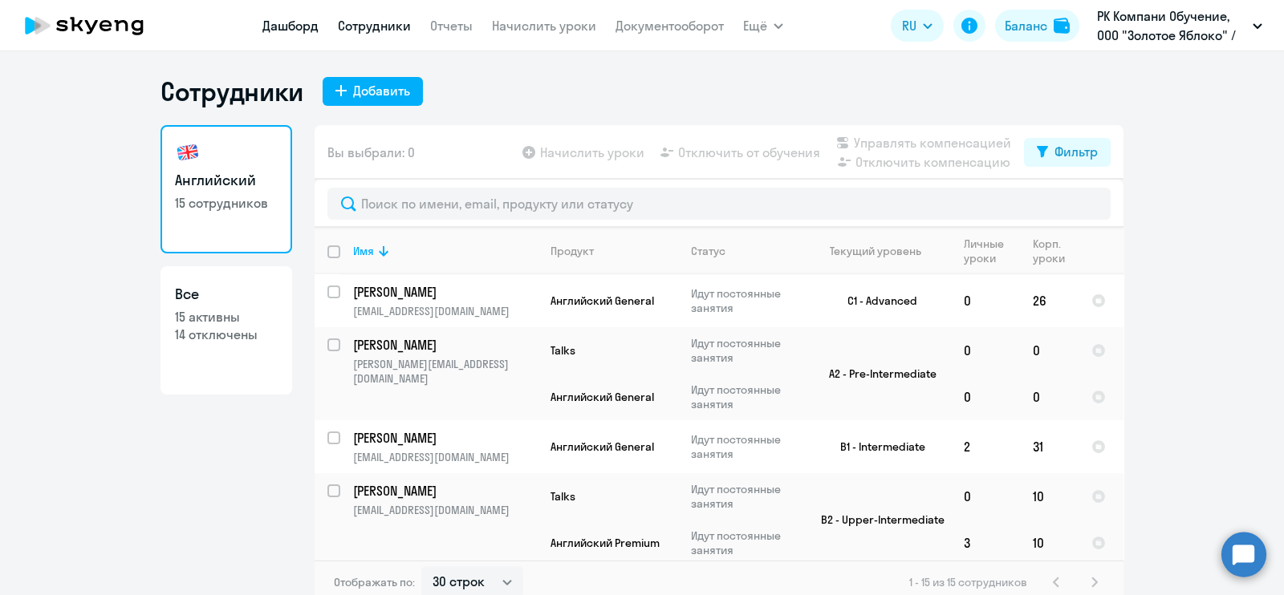
click at [299, 20] on link "Дашборд" at bounding box center [290, 26] width 56 height 16
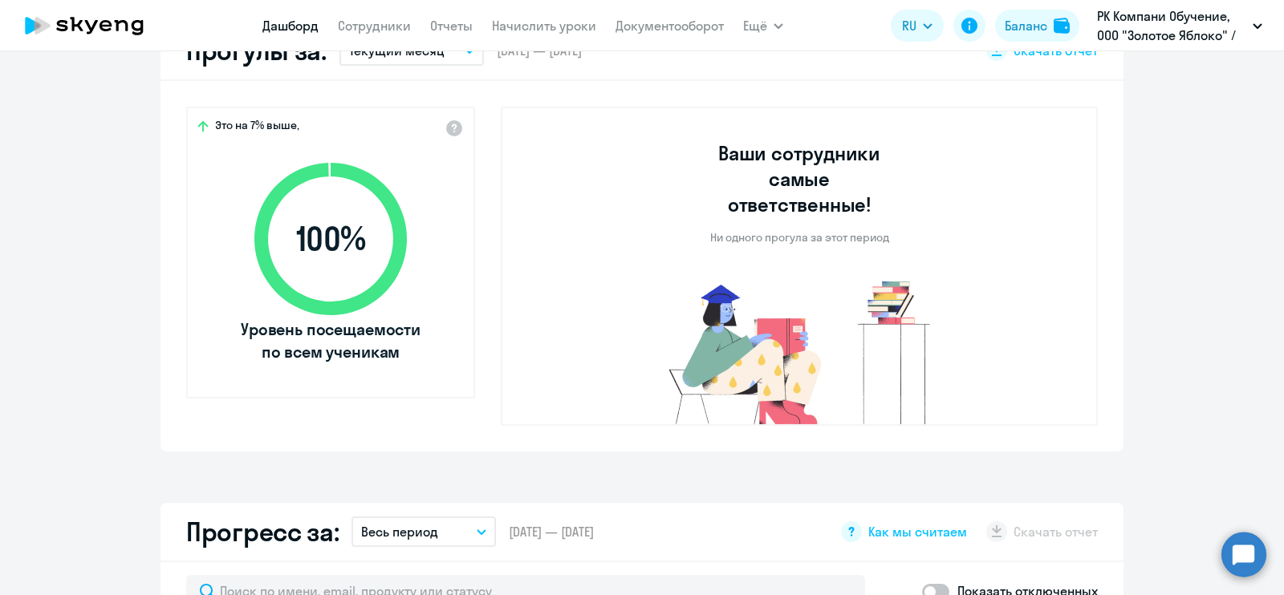
scroll to position [301, 0]
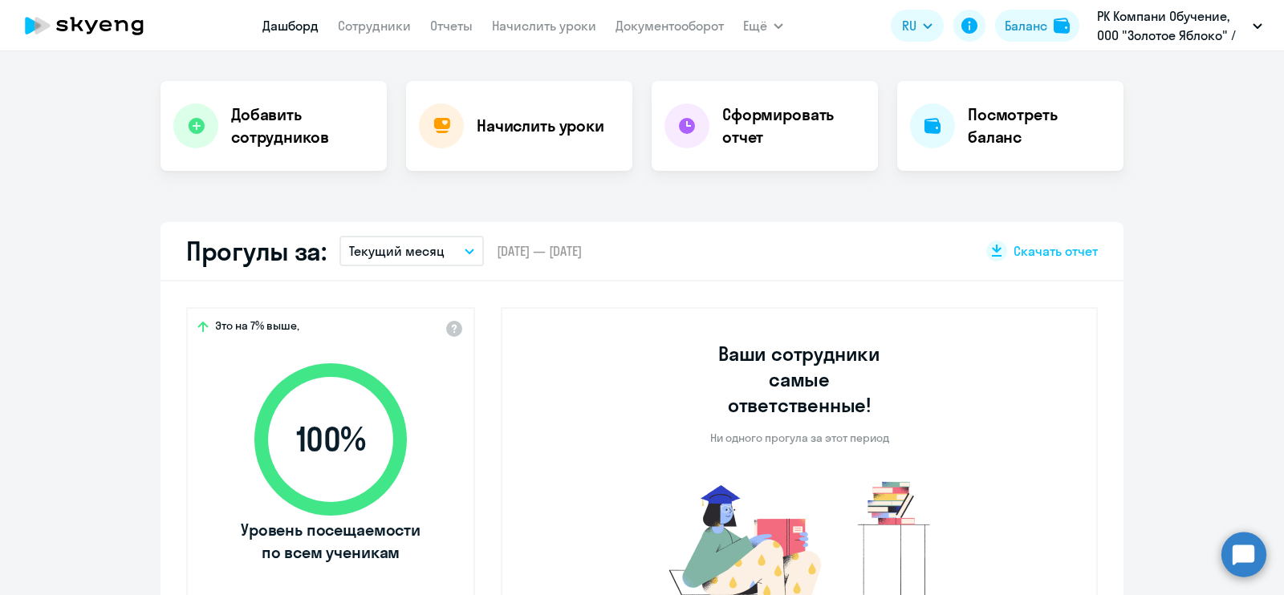
click at [400, 250] on p "Текущий месяц" at bounding box center [397, 251] width 96 height 19
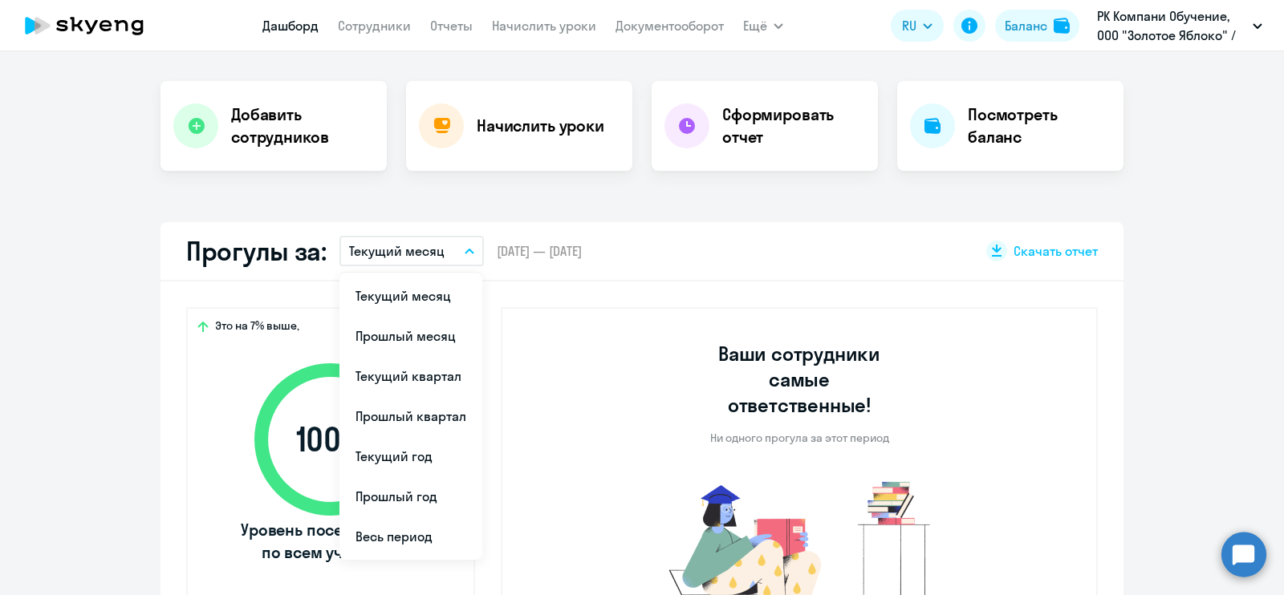
click at [426, 340] on li "Прошлый месяц" at bounding box center [410, 336] width 143 height 40
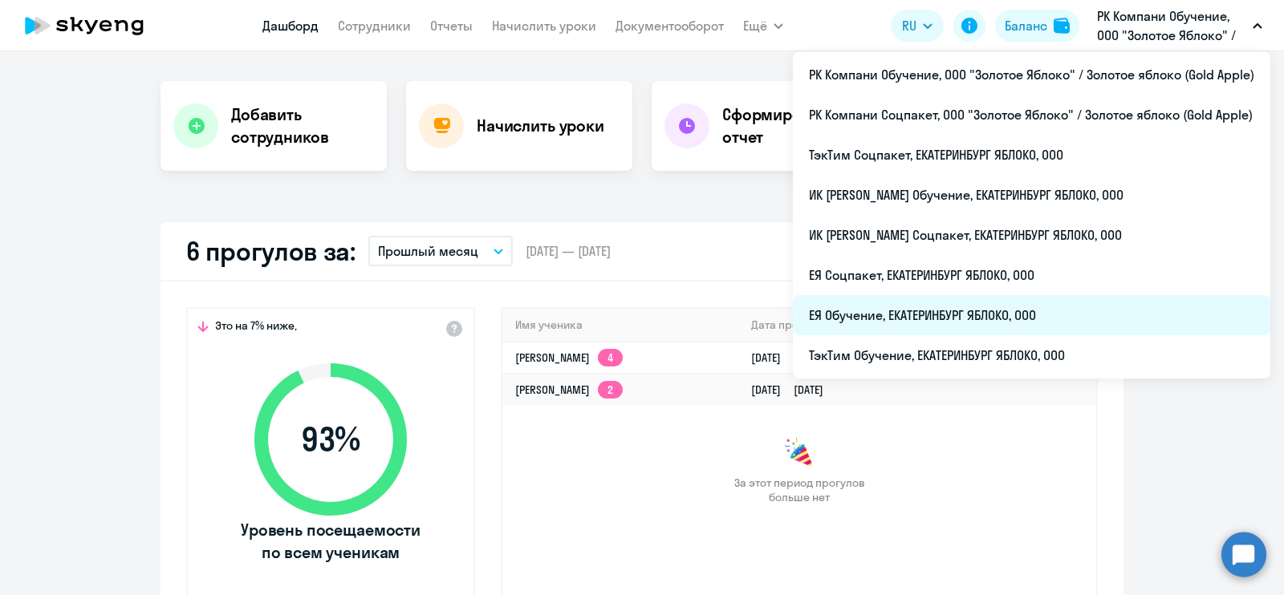
click at [955, 312] on li "ЕЯ Обучение, ЕКАТЕРИНБУРГ ЯБЛОКО, ООО" at bounding box center [1032, 315] width 478 height 40
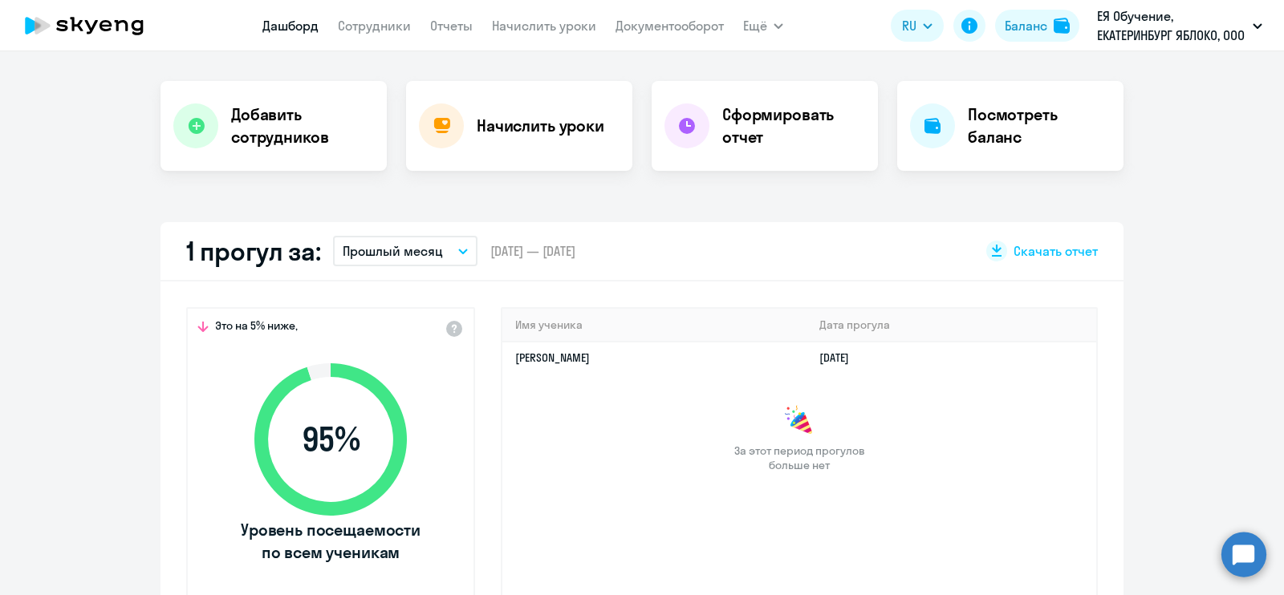
select select "30"
